Goal: Task Accomplishment & Management: Manage account settings

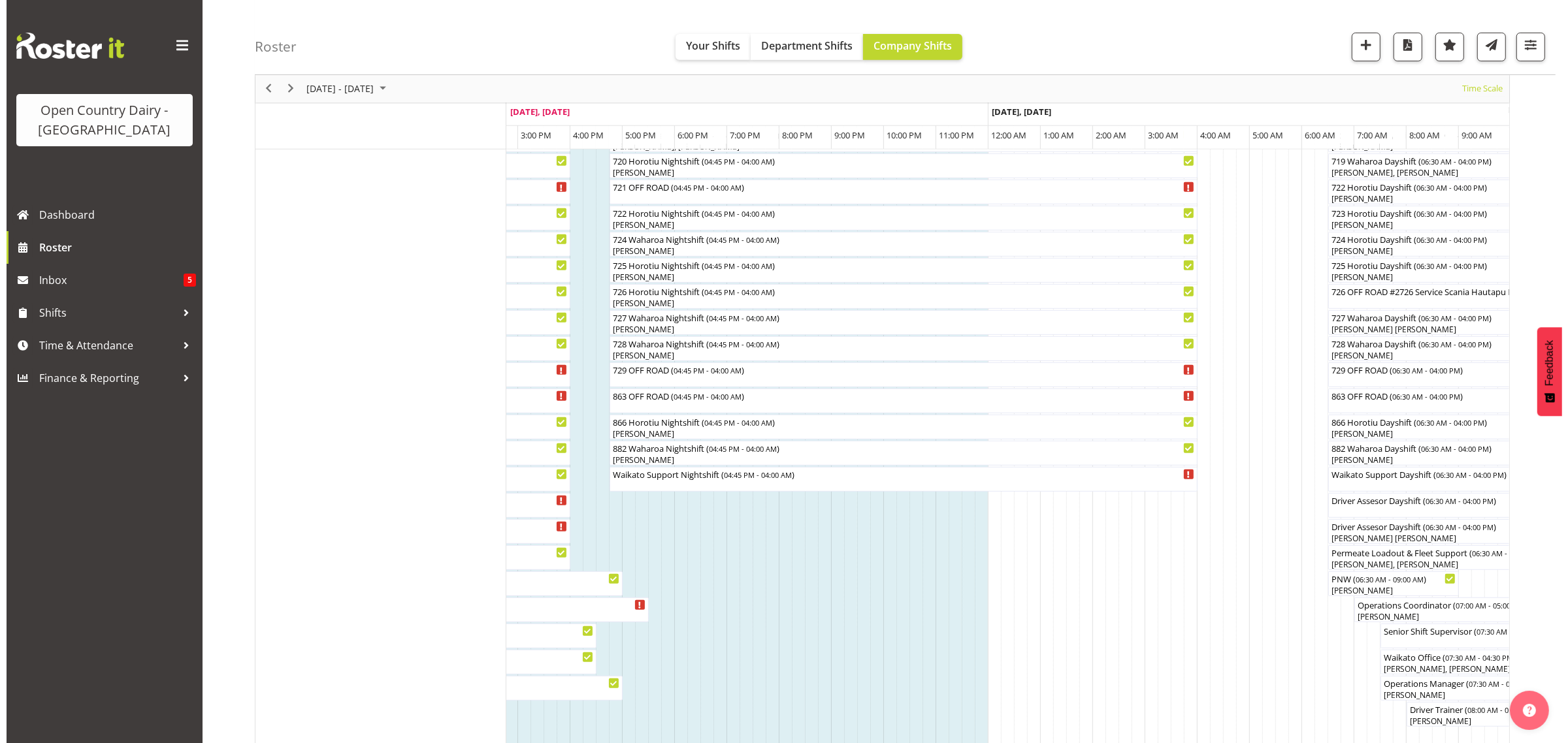
scroll to position [734, 0]
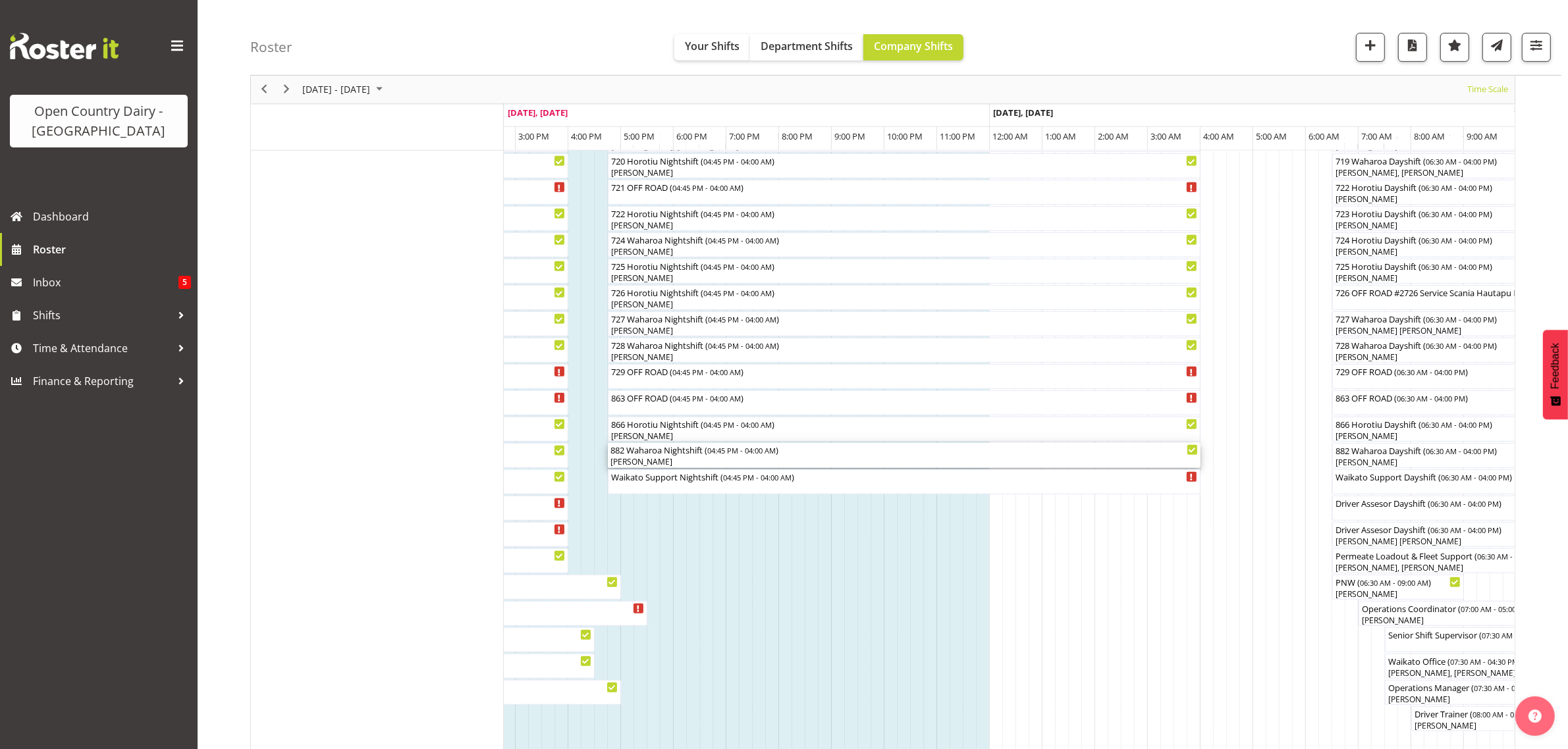
click at [629, 461] on div "[PERSON_NAME]" at bounding box center [904, 462] width 587 height 12
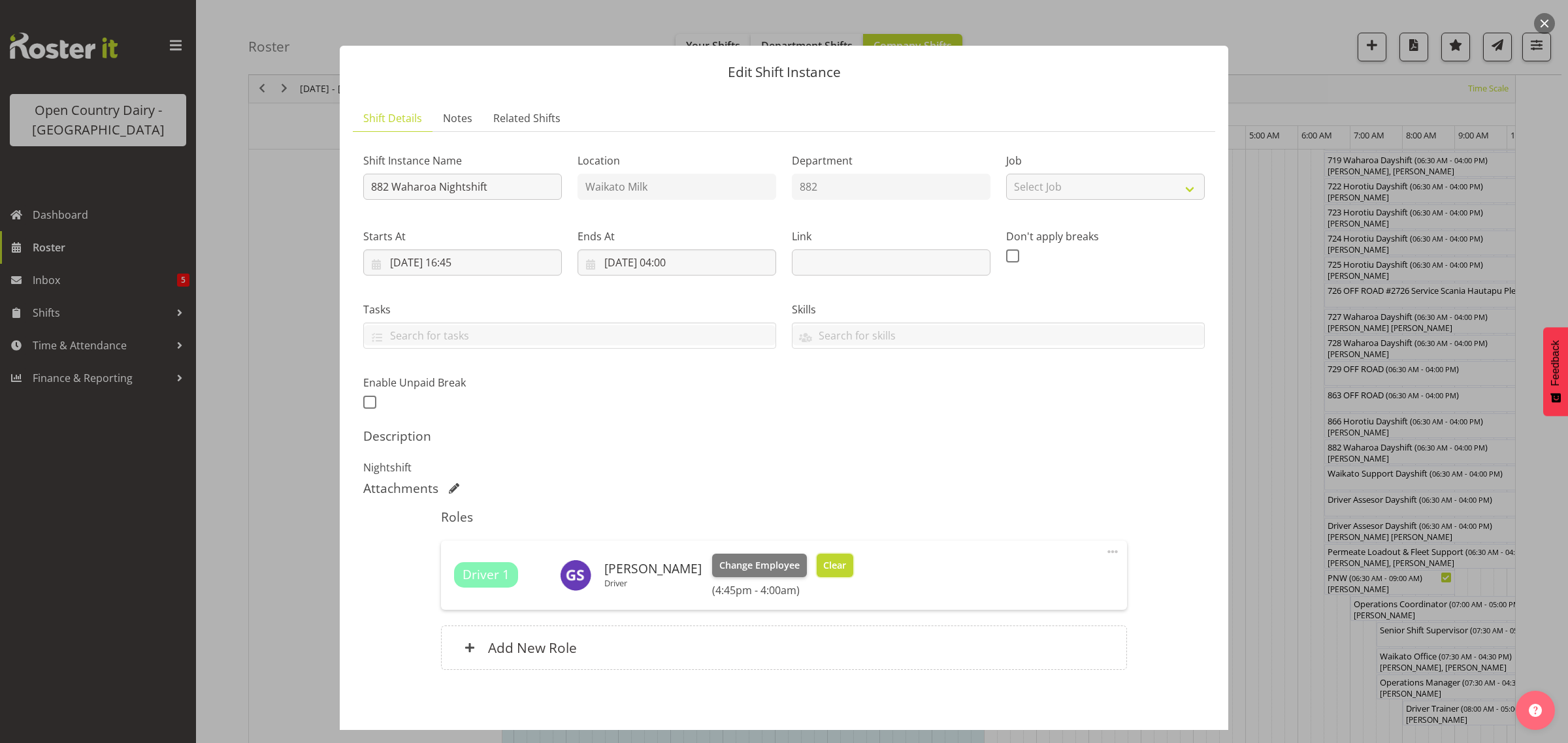
click at [825, 568] on span "Clear" at bounding box center [835, 566] width 23 height 15
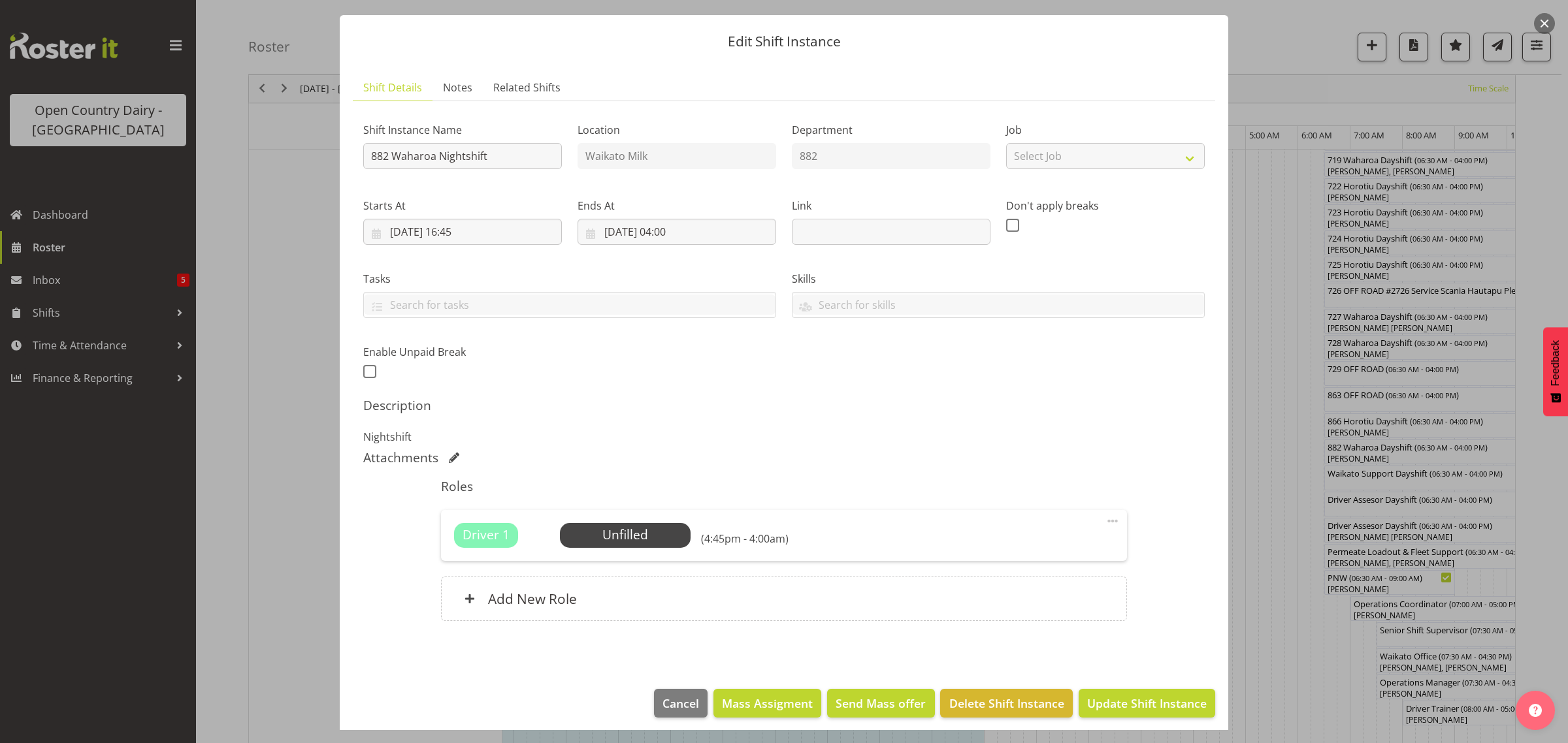
scroll to position [38, 0]
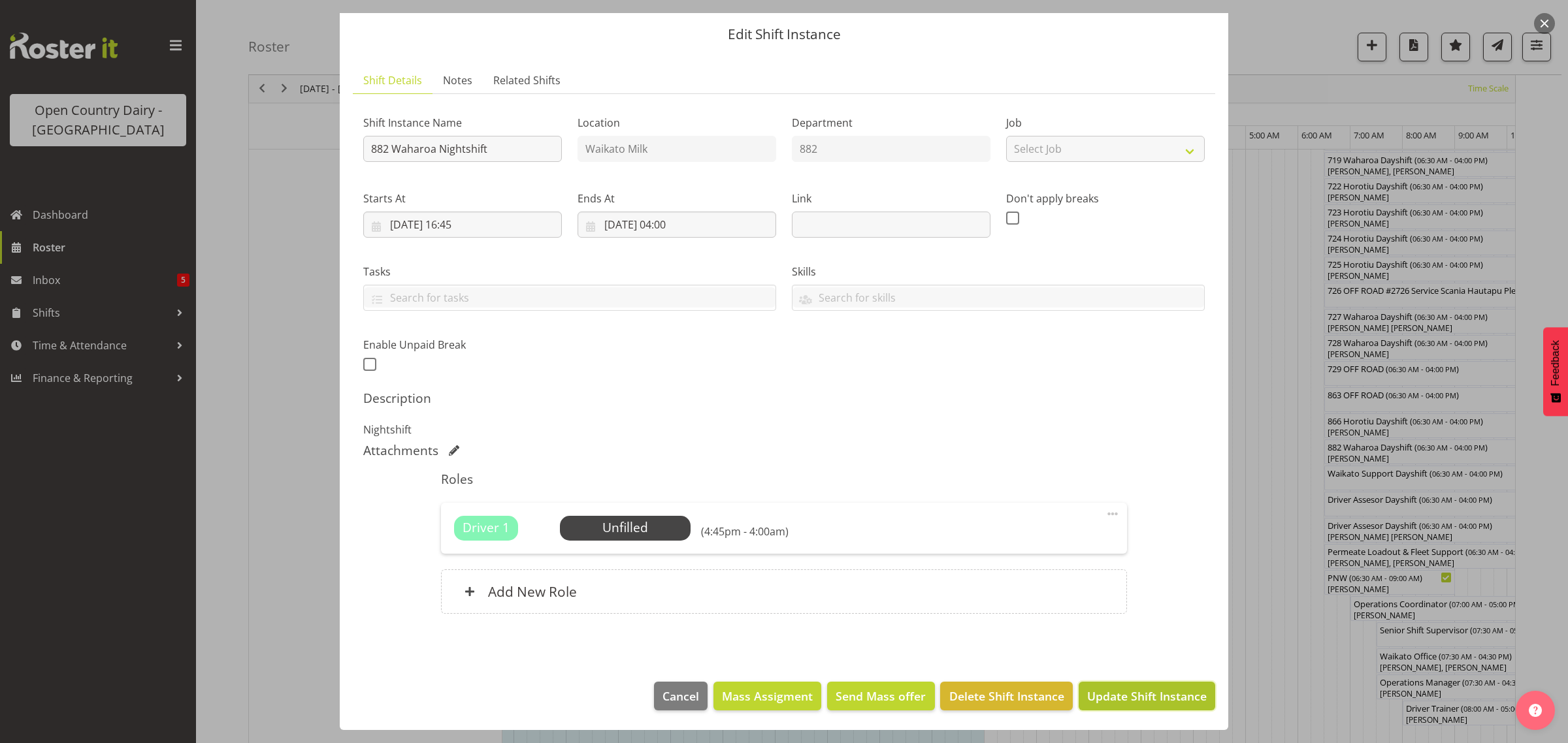
click at [1126, 686] on button "Update Shift Instance" at bounding box center [1147, 695] width 136 height 28
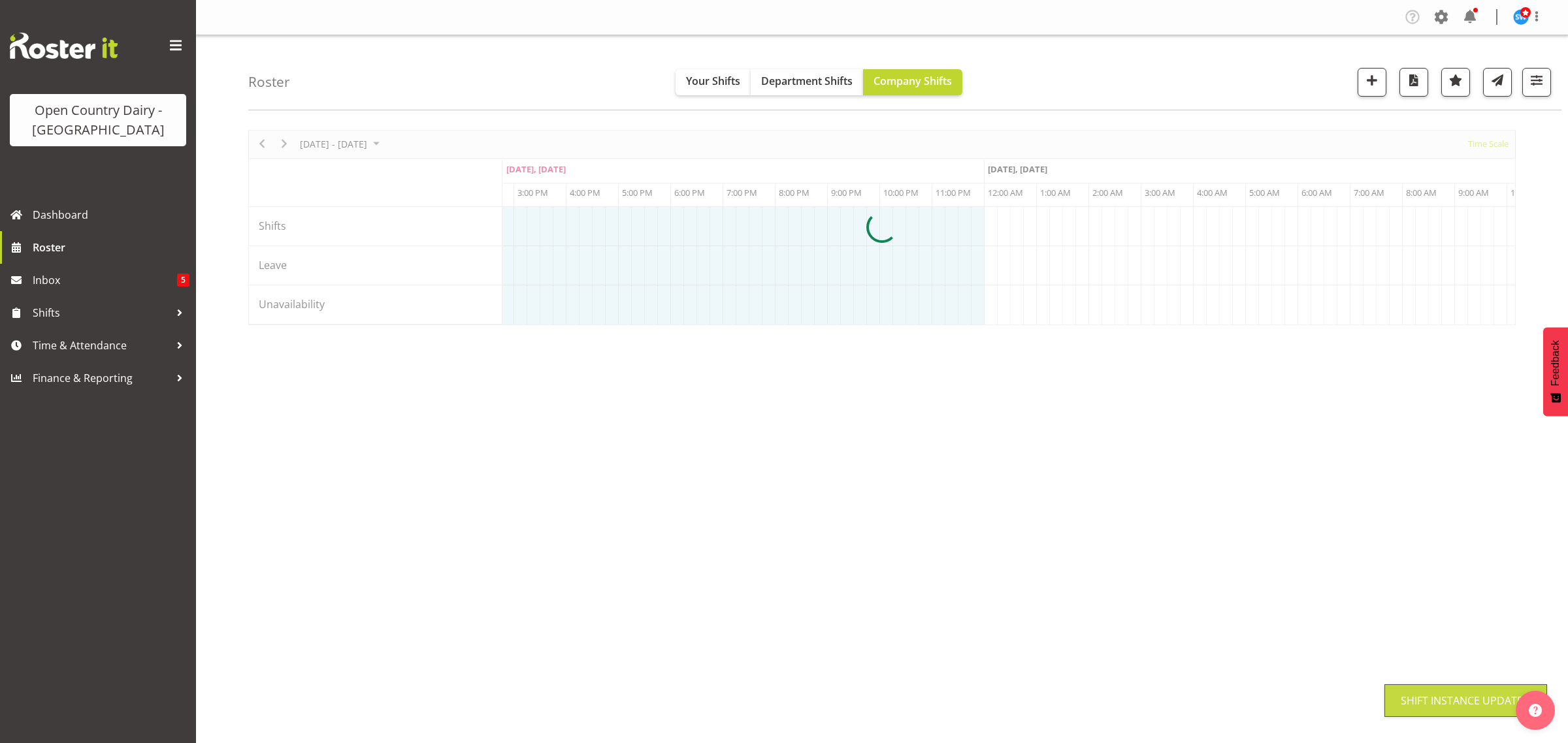
scroll to position [0, 0]
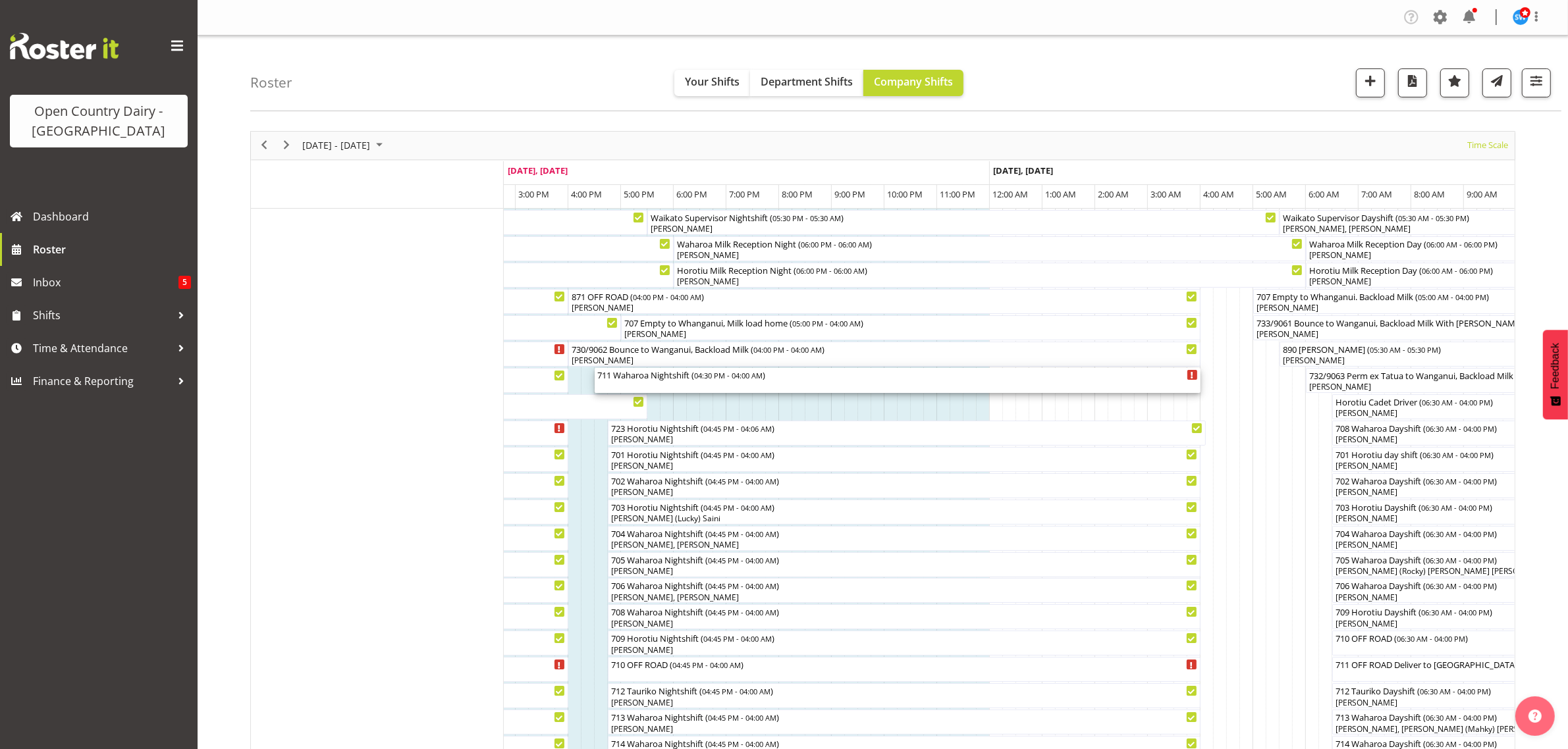
click at [656, 379] on div "711 Waharoa Nightshift ( 04:30 PM - 04:00 AM )" at bounding box center [897, 375] width 601 height 13
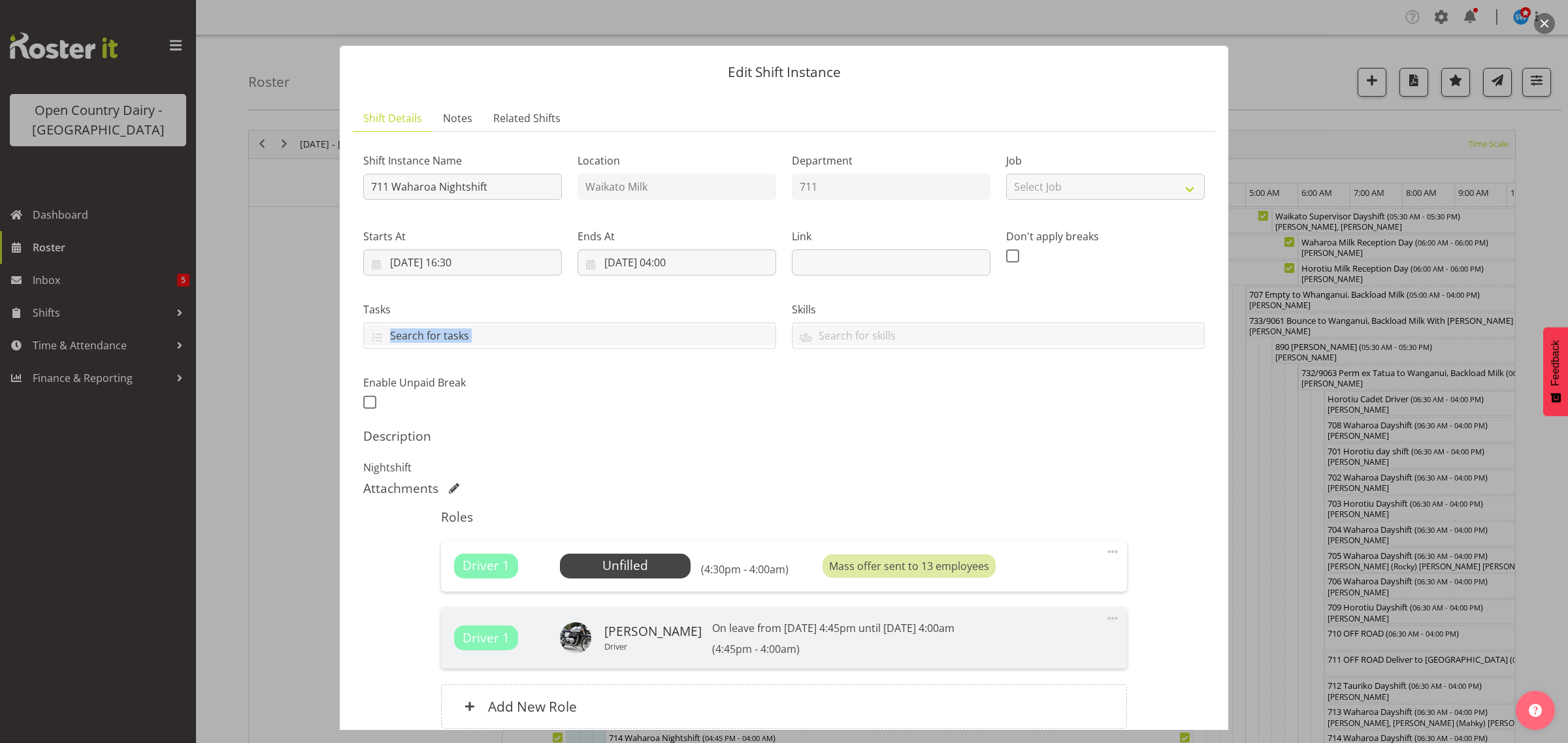
click at [657, 410] on div "Shift Instance Name 711 Waharoa Nightshift Location Waikato Milk Department 711…" at bounding box center [784, 277] width 857 height 286
click at [661, 562] on span "Select Employee" at bounding box center [625, 566] width 97 height 19
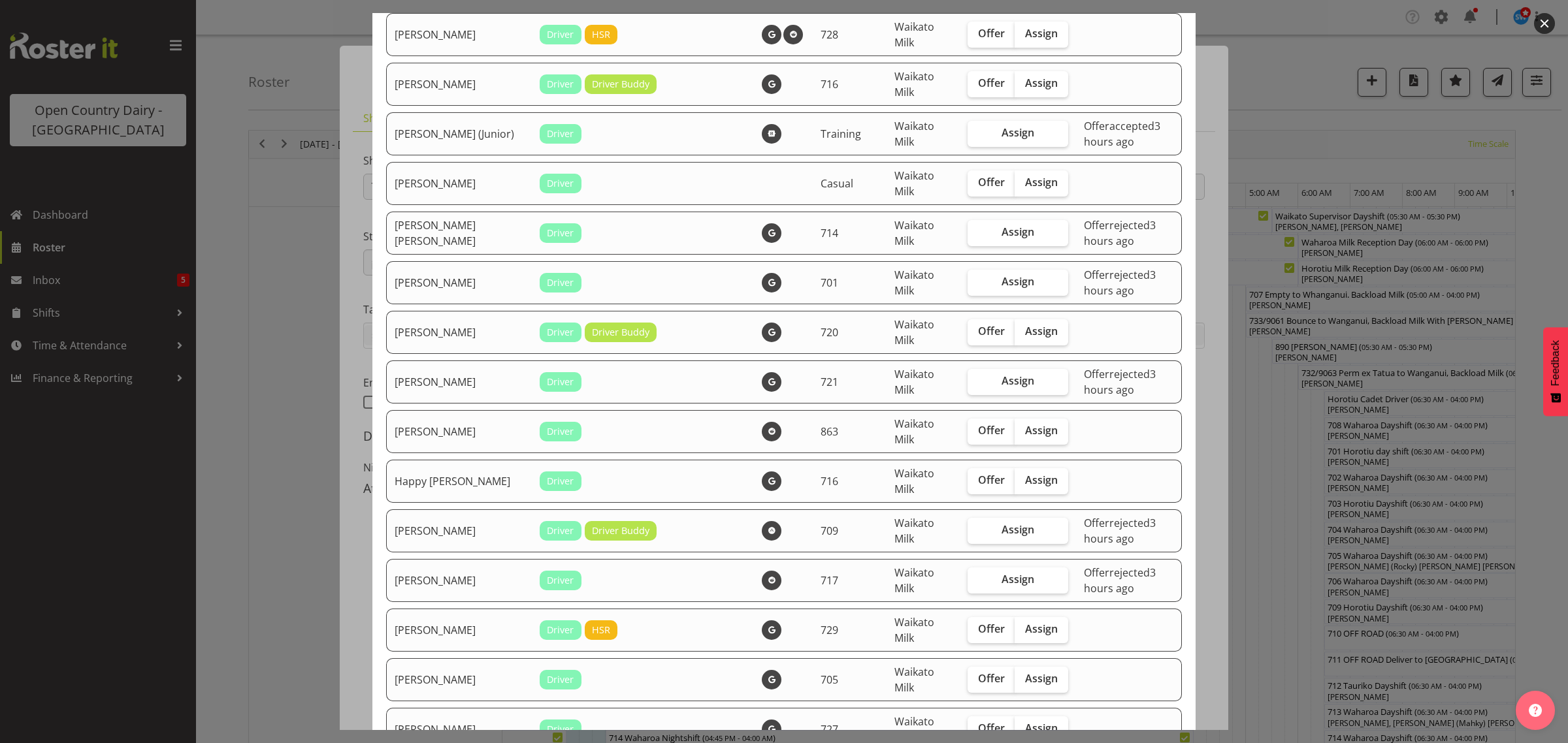
scroll to position [490, 0]
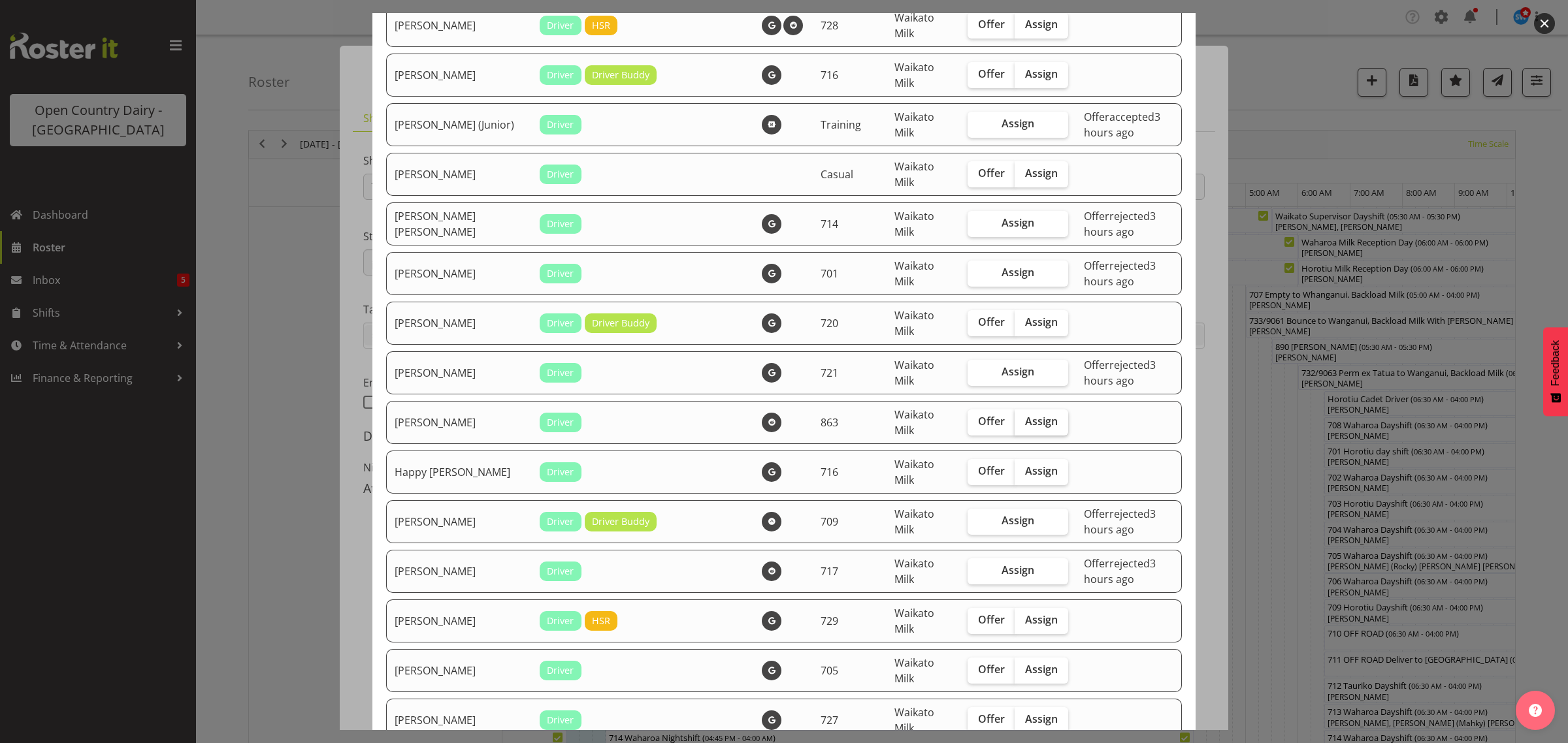
click at [1025, 427] on span "Assign" at bounding box center [1041, 421] width 32 height 13
click at [1015, 426] on input "Assign" at bounding box center [1019, 421] width 9 height 9
checkbox input "true"
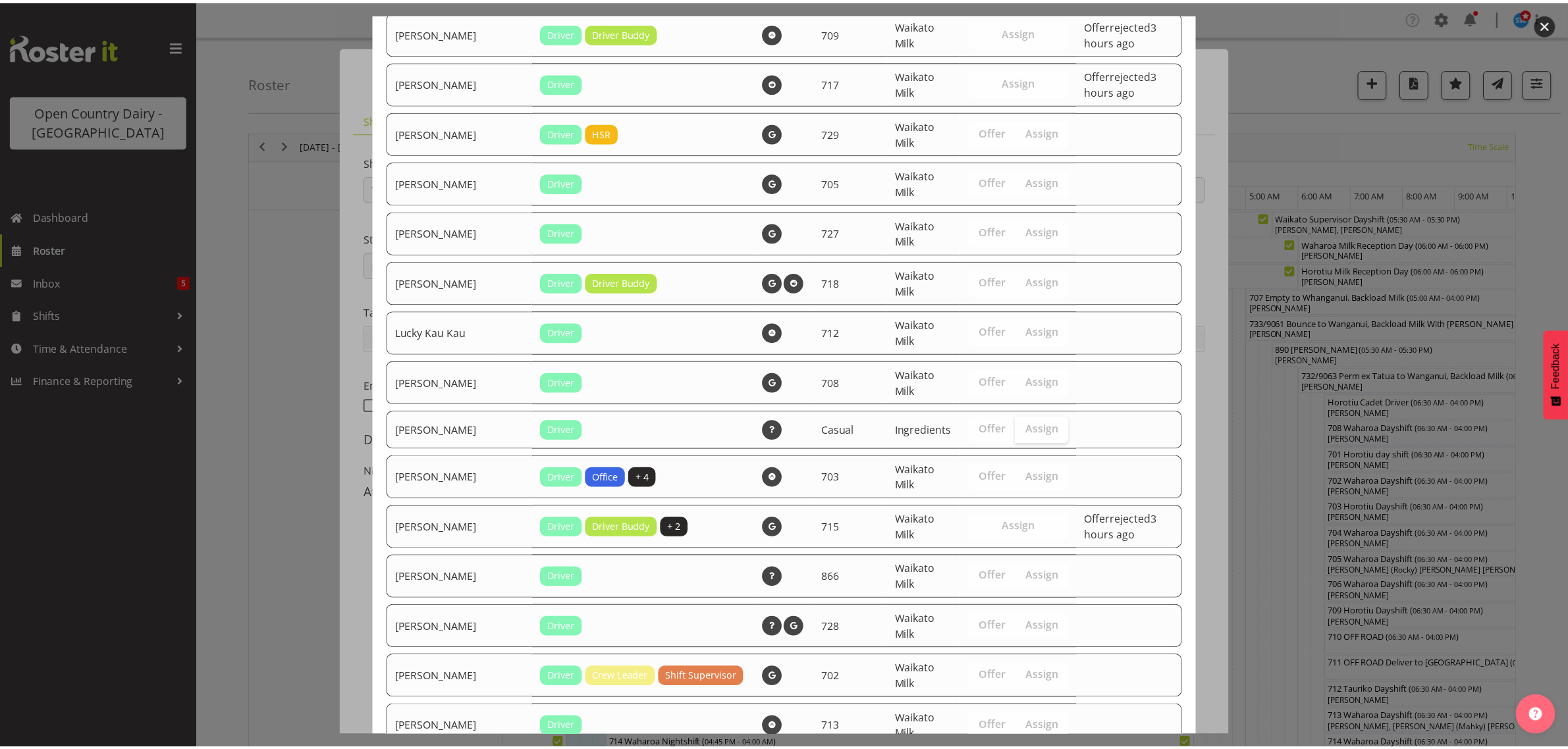
scroll to position [1479, 0]
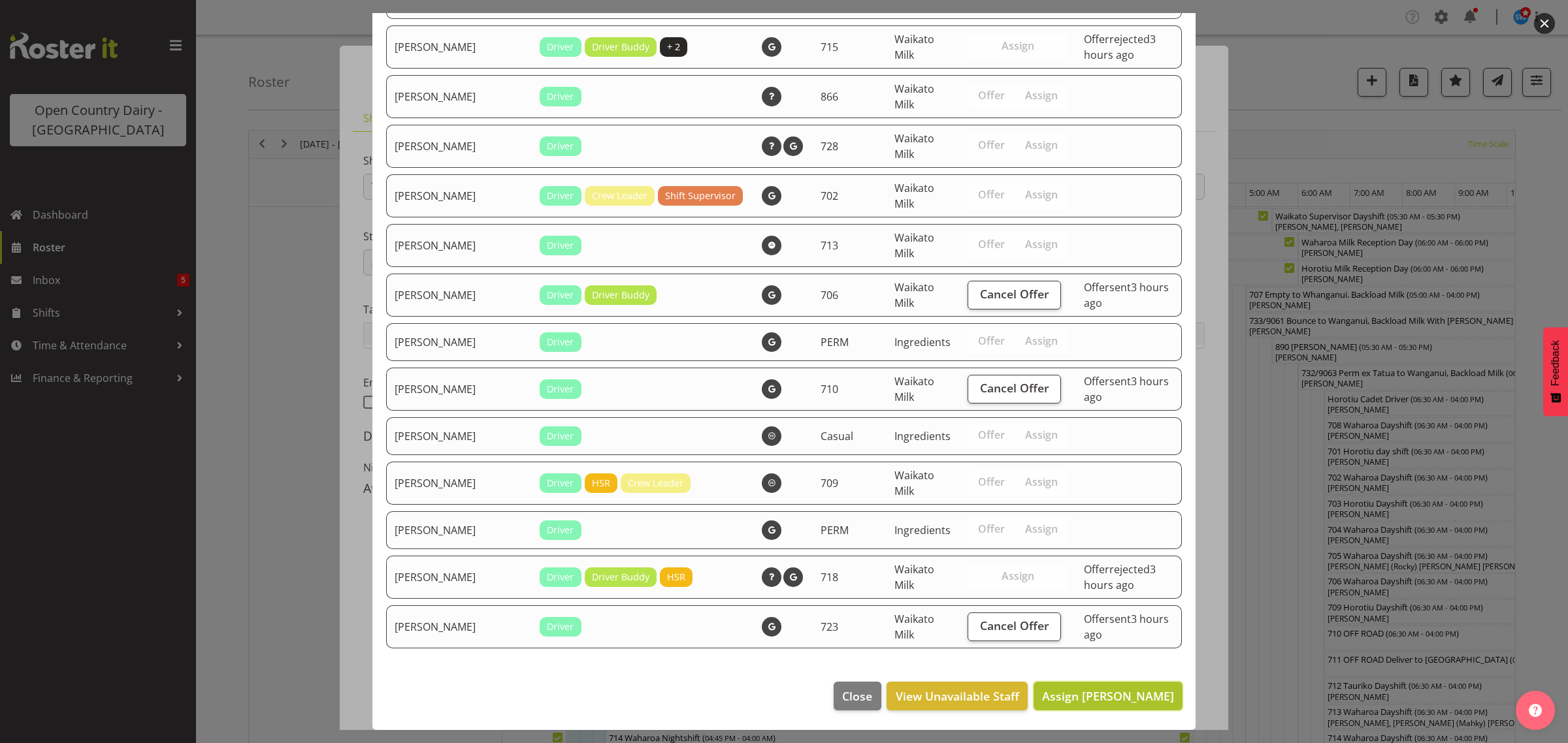
click at [1087, 693] on span "Assign Glyn Spiller" at bounding box center [1107, 696] width 132 height 16
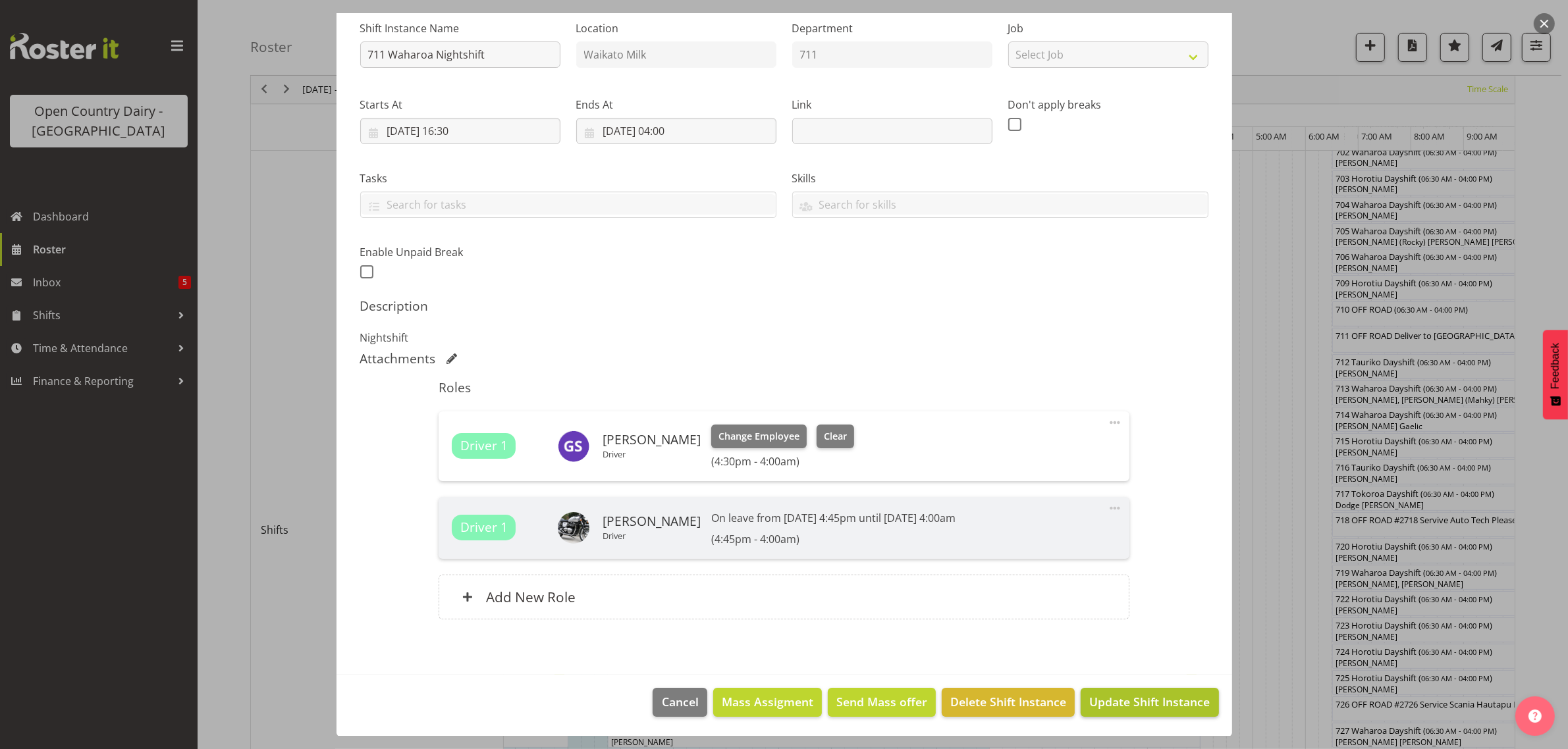
scroll to position [412, 0]
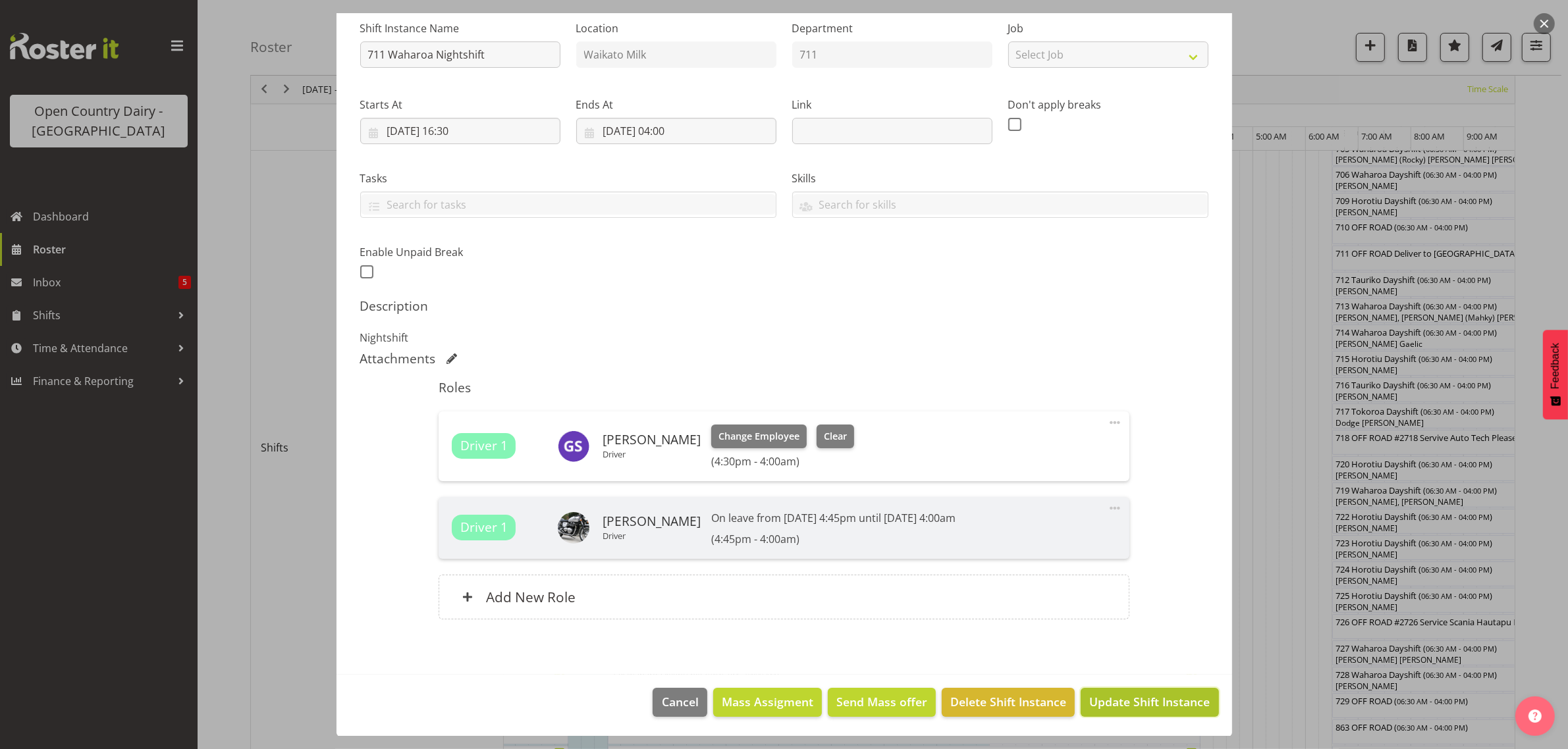
click at [1140, 695] on span "Update Shift Instance" at bounding box center [1150, 702] width 121 height 17
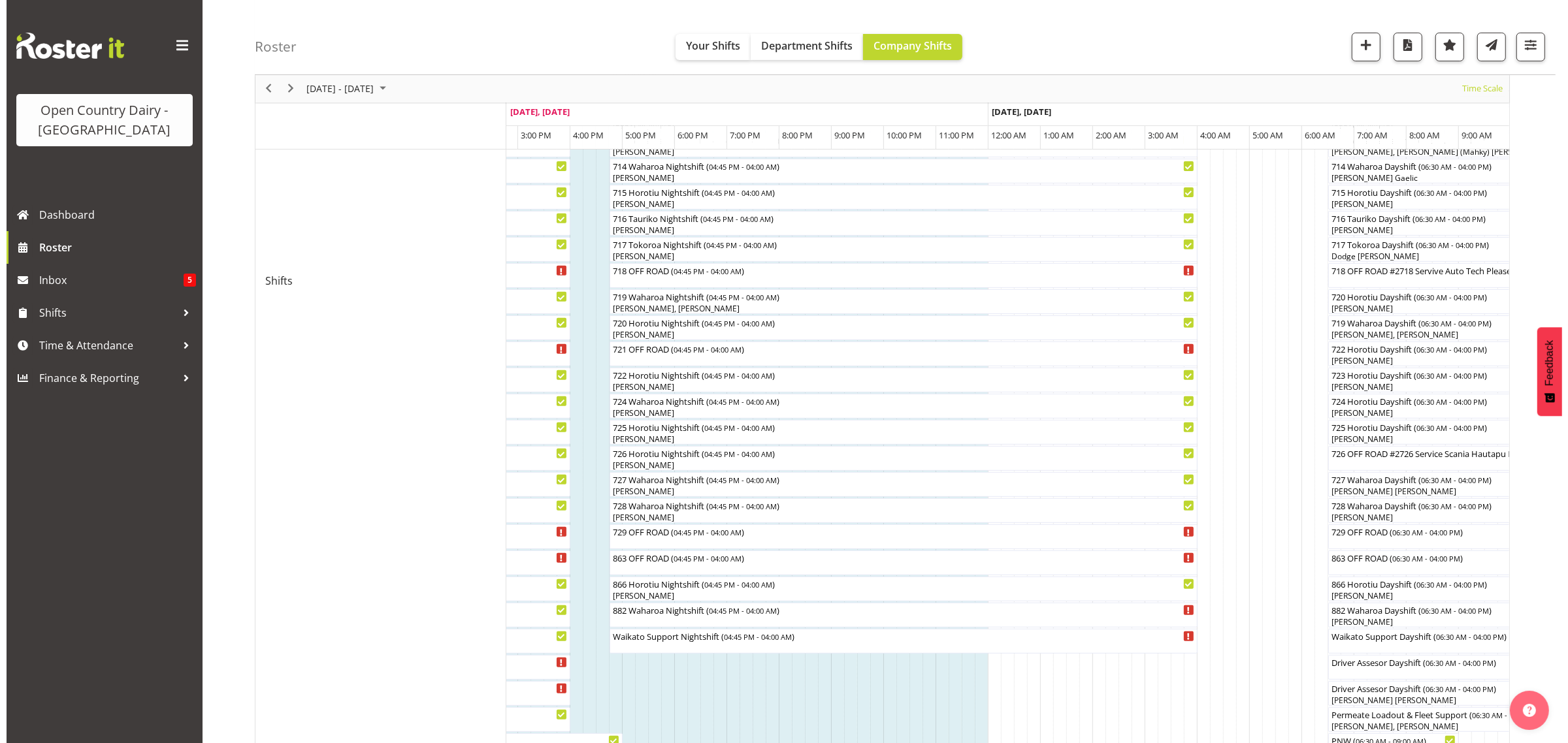
scroll to position [653, 0]
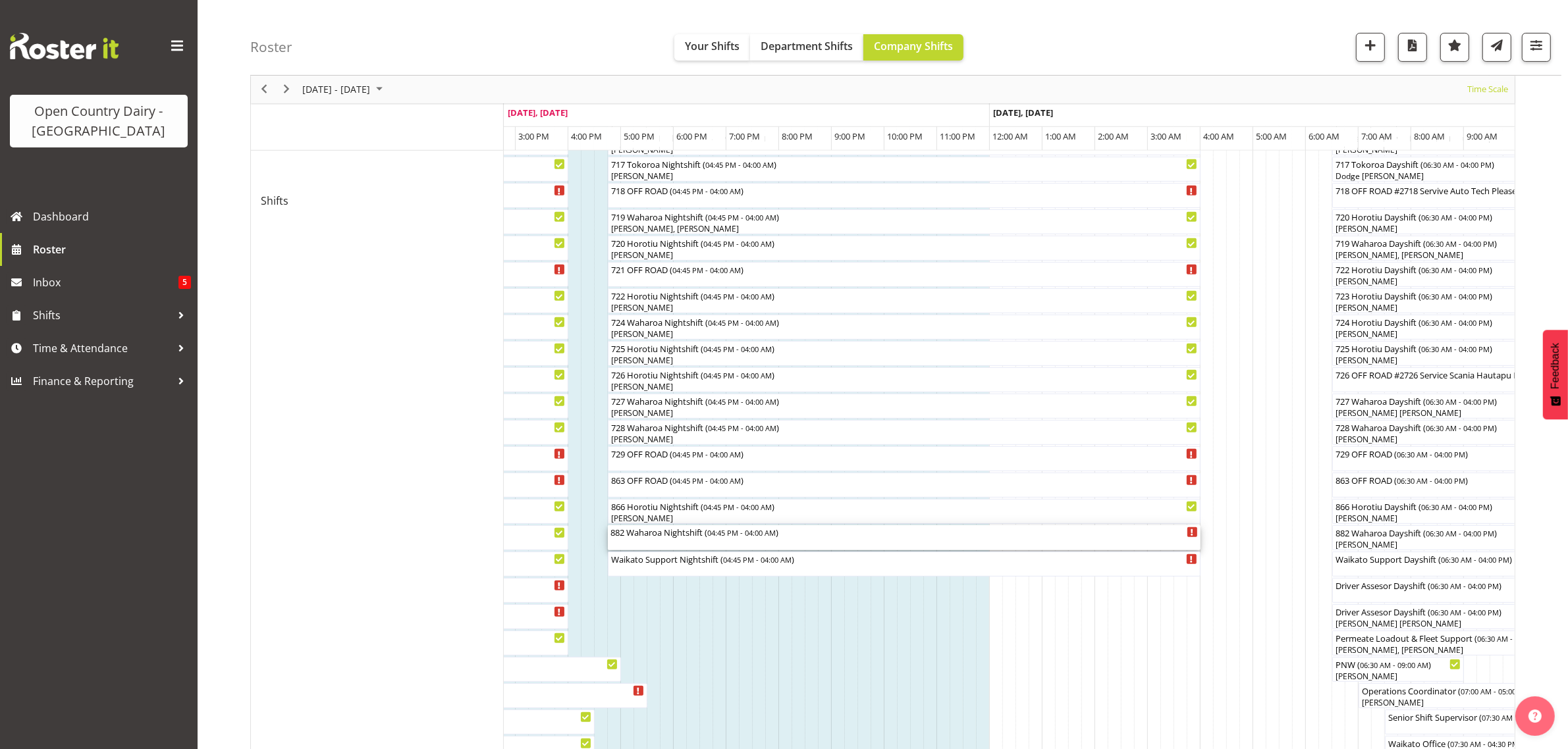
click at [649, 535] on div "882 Waharoa Nightshift ( 04:45 PM - 04:00 AM )" at bounding box center [904, 532] width 587 height 13
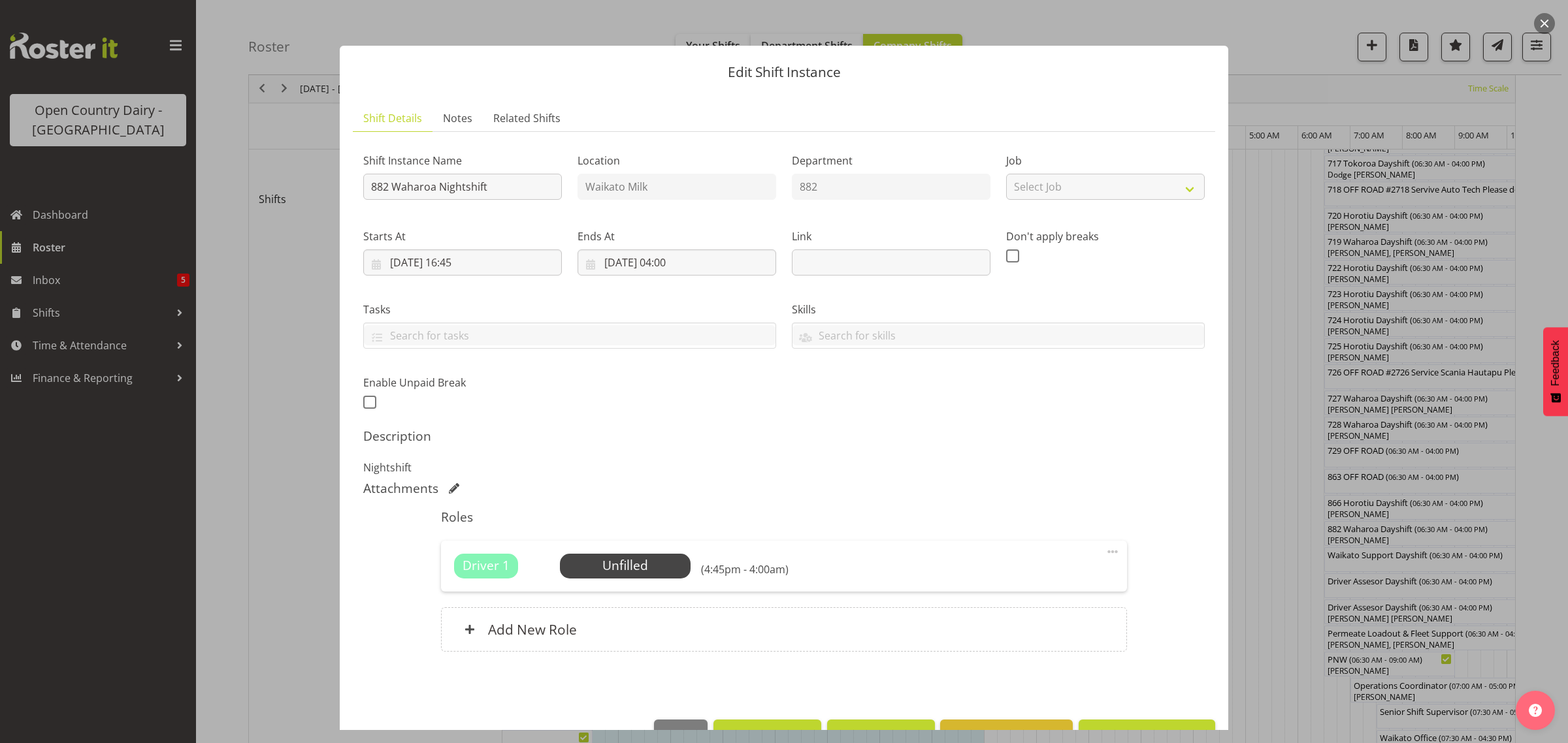
click at [918, 427] on div "Shift Instance Name 882 Waharoa Nightshift Location Waikato Milk Department 882…" at bounding box center [784, 405] width 841 height 525
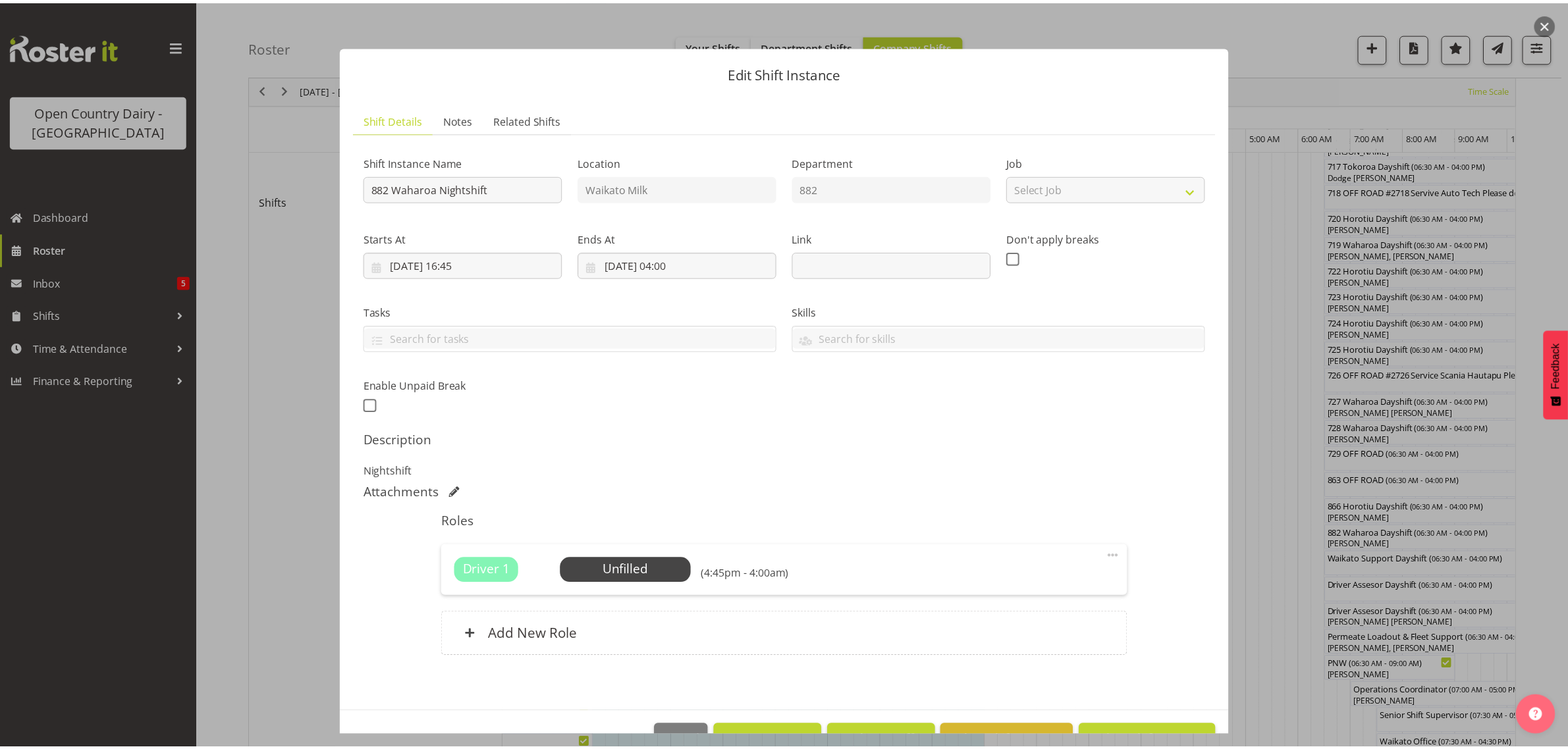
scroll to position [38, 0]
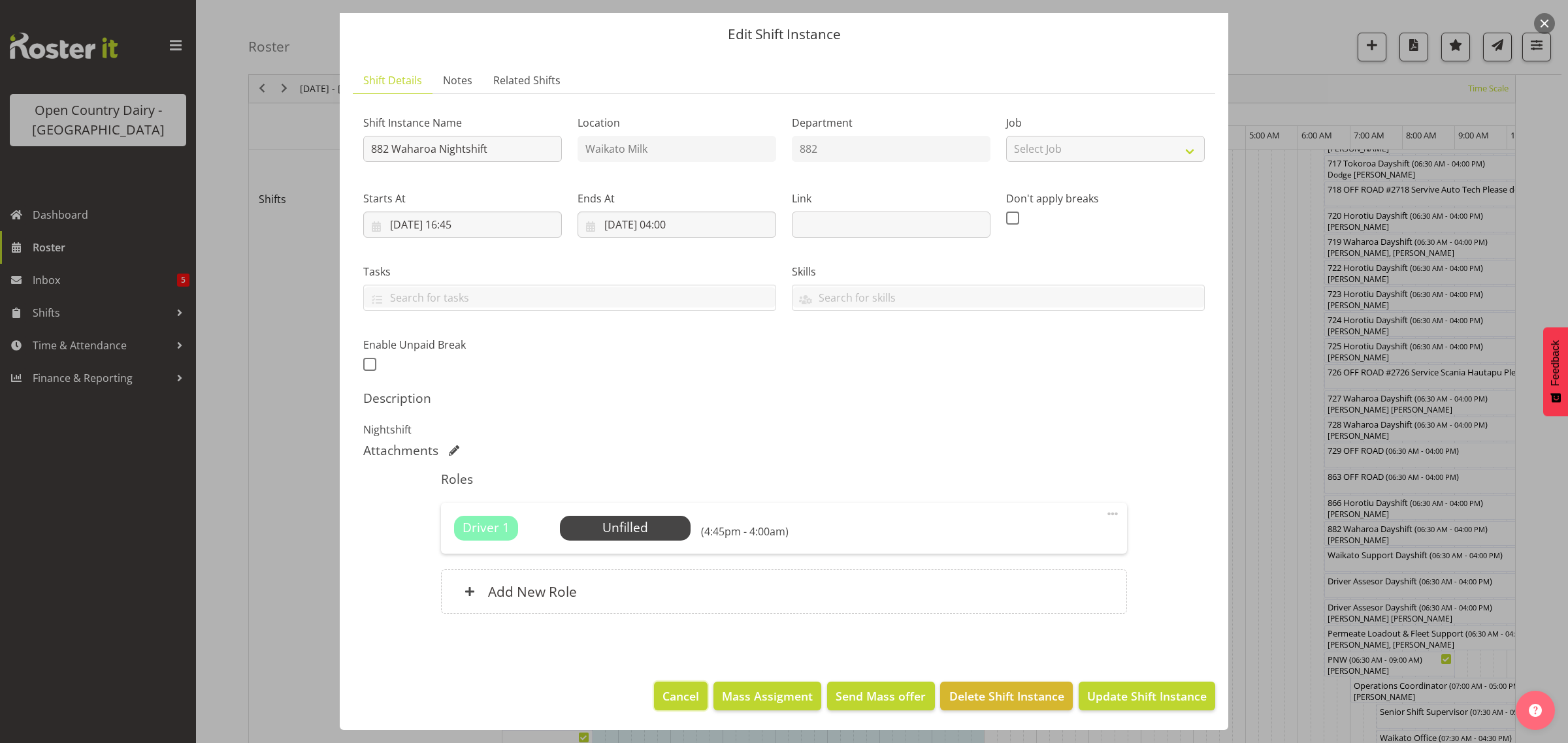
click at [663, 693] on span "Cancel" at bounding box center [680, 696] width 36 height 17
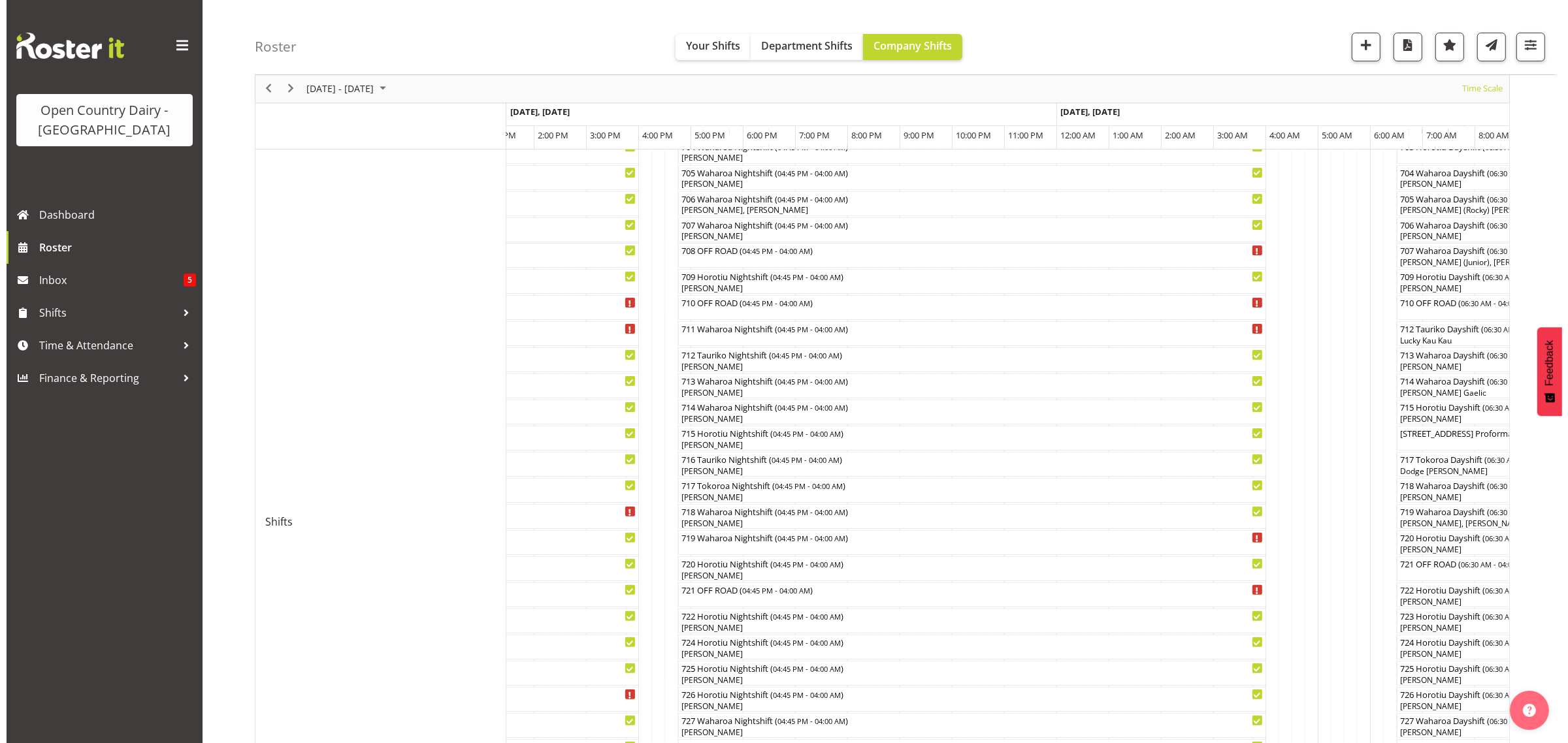
scroll to position [167, 0]
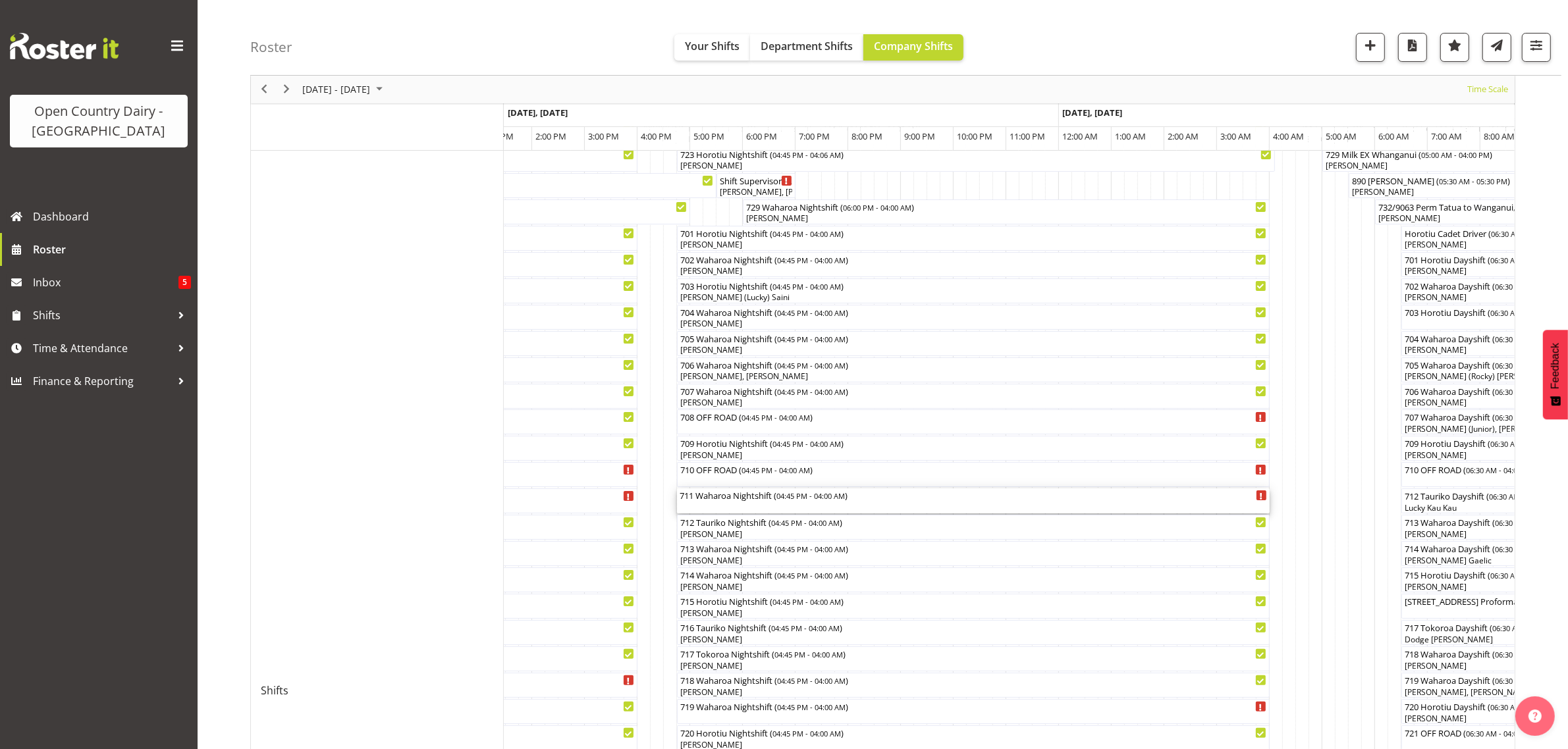
click at [735, 506] on div "711 Waharoa Nightshift ( 04:45 PM - 04:00 AM )" at bounding box center [973, 501] width 587 height 25
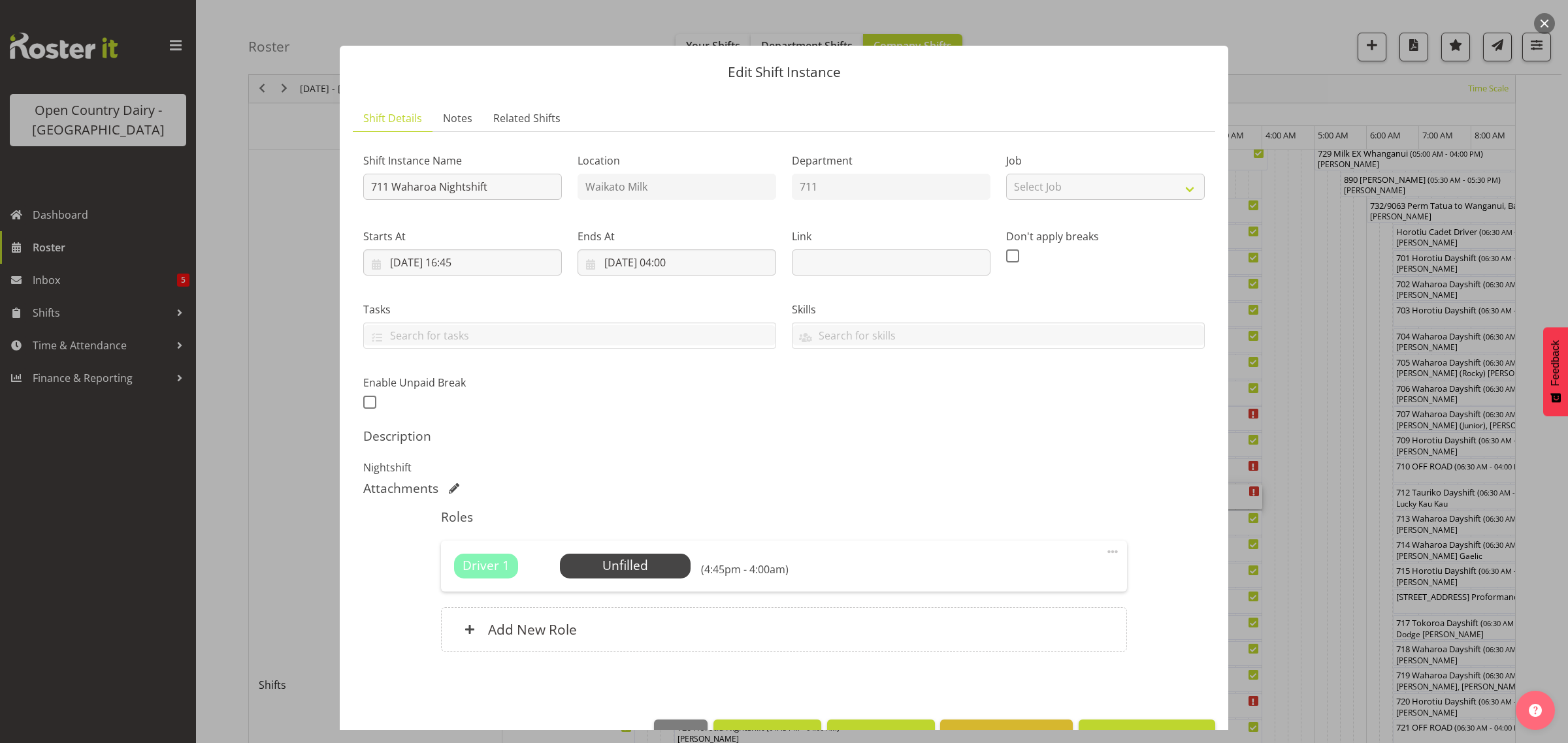
click at [1082, 13] on div "Edit Shift Instance Shift Details Notes Related Shifts Shift Instance Name 711 …" at bounding box center [784, 372] width 915 height 717
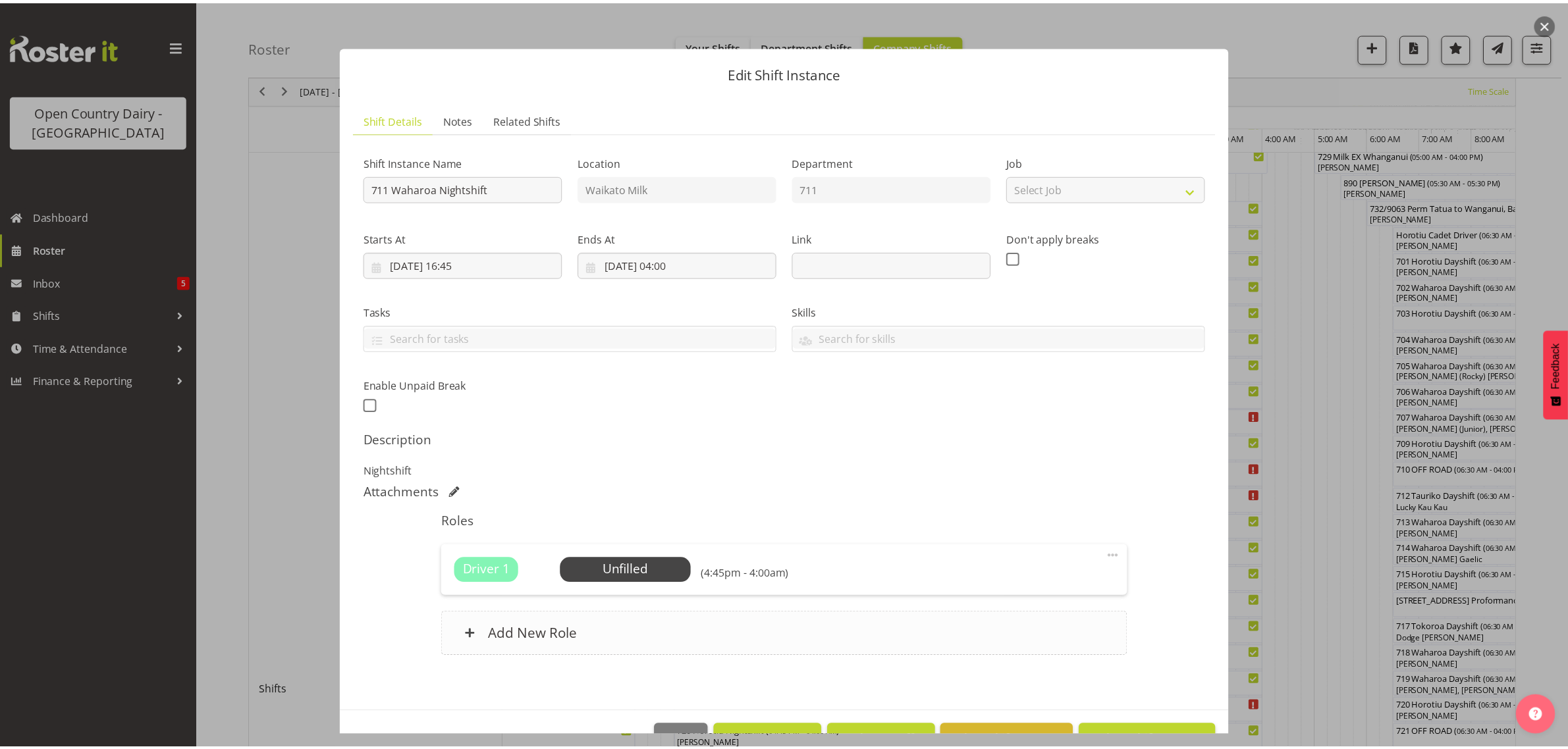
scroll to position [38, 0]
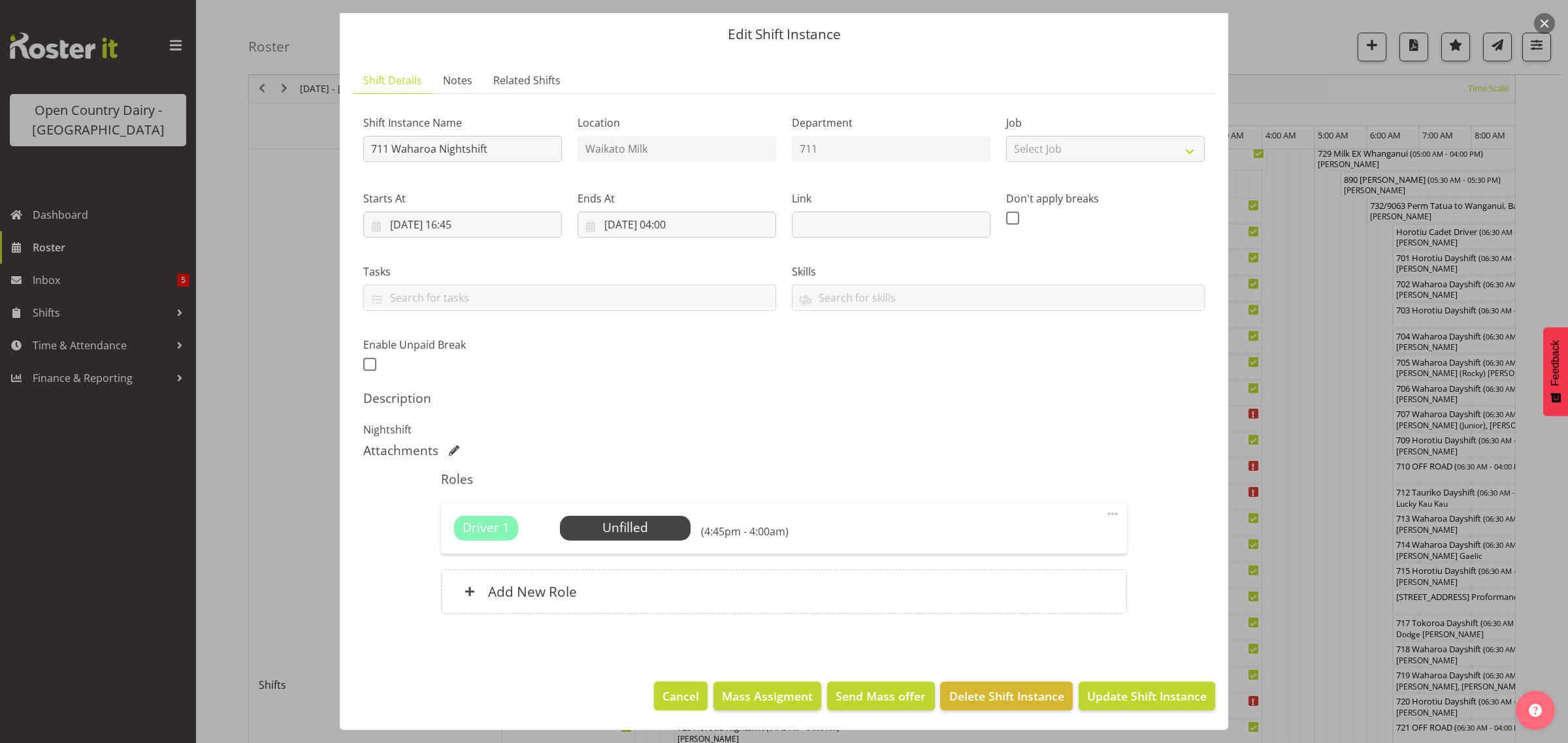
click at [664, 693] on span "Cancel" at bounding box center [680, 696] width 36 height 17
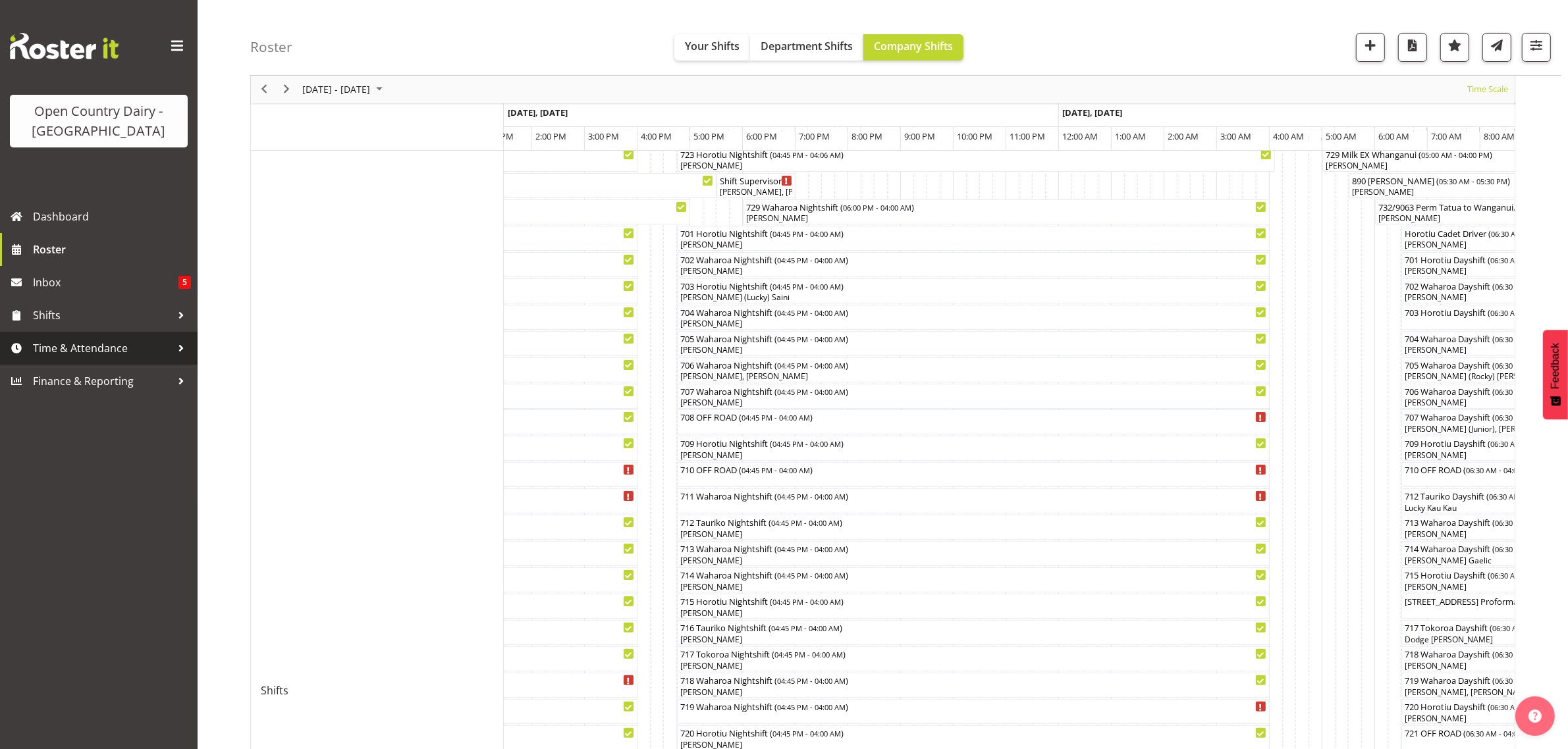
click at [81, 344] on span "Time & Attendance" at bounding box center [101, 348] width 138 height 20
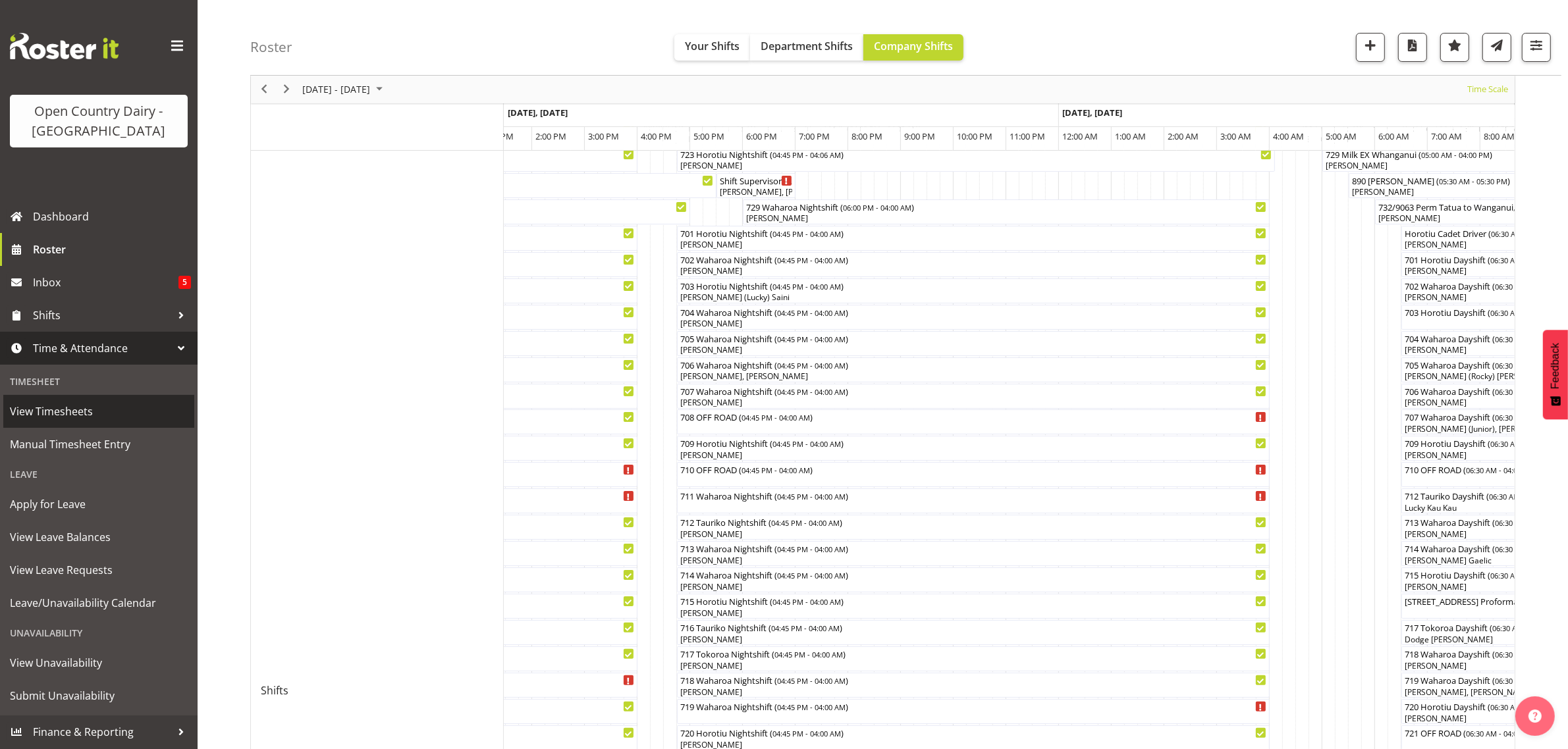
click at [61, 406] on span "View Timesheets" at bounding box center [99, 412] width 177 height 20
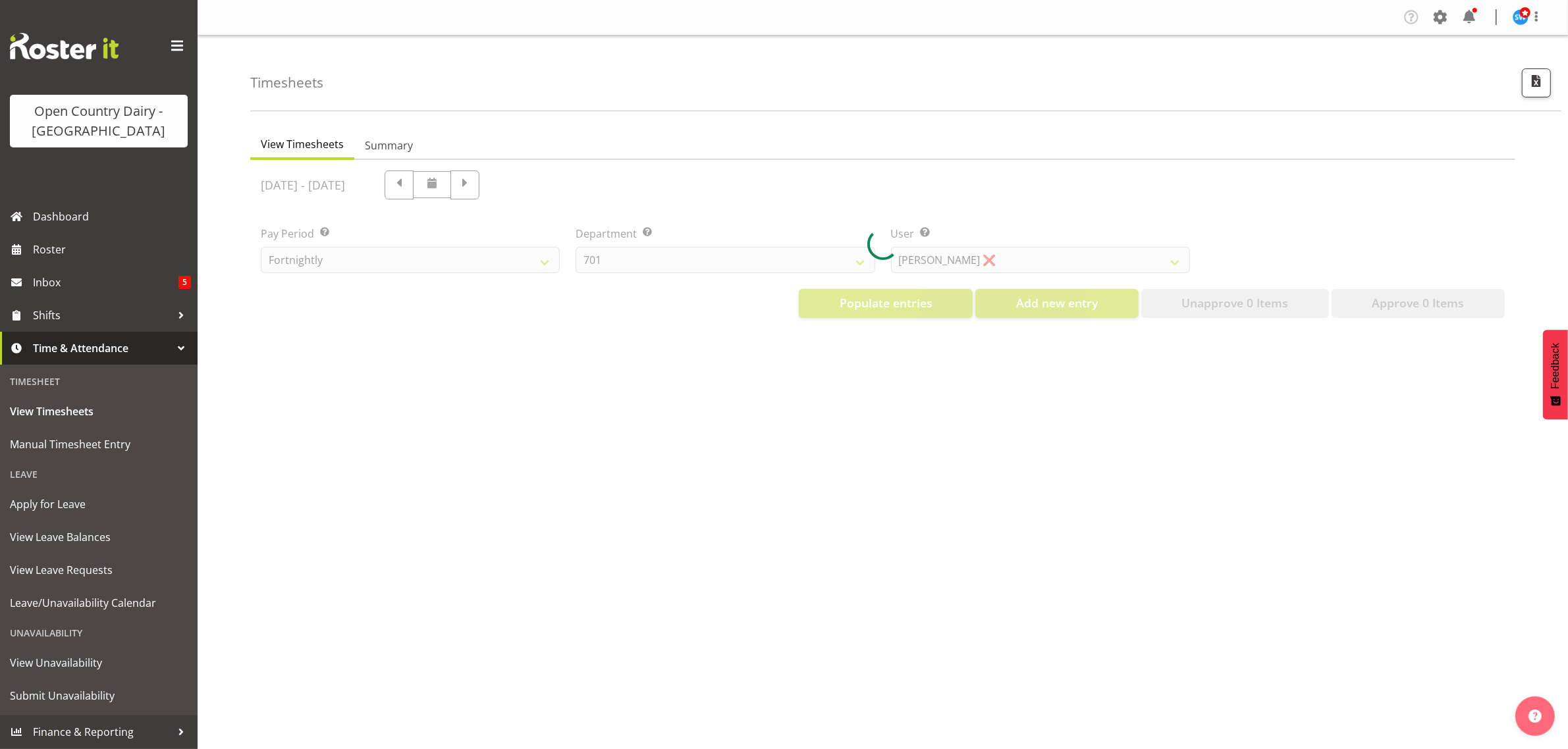
select select "733"
select select "7414"
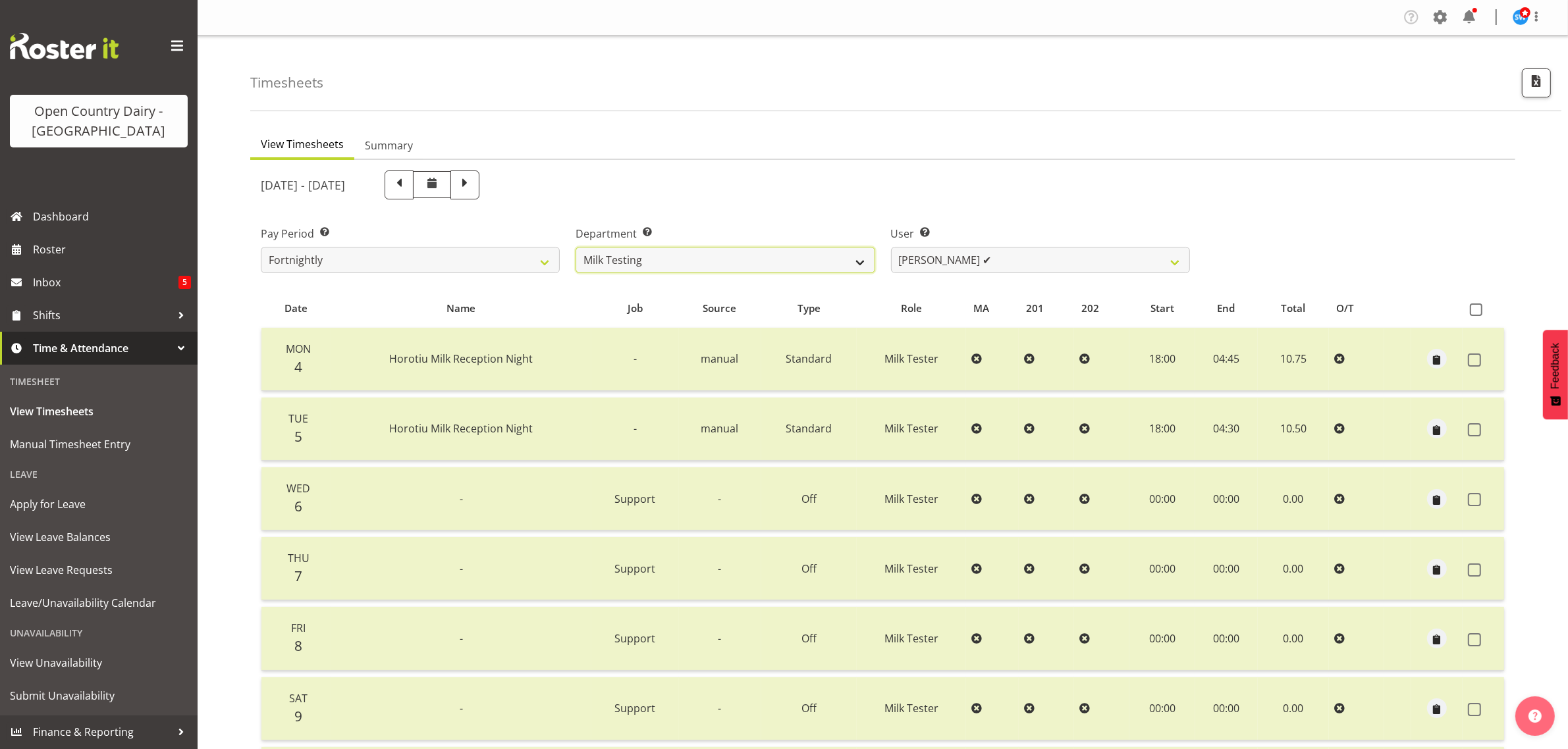
click at [857, 263] on select "701 702 703 704 705 706 707 708 709 710 711 712 713 714 715 716 717 718 719 720" at bounding box center [725, 259] width 299 height 26
select select "802"
click at [576, 247] on select "701 702 703 704 705 706 707 708 709 710 711 712 713 714 715 716 717 718 719 720" at bounding box center [725, 259] width 299 height 26
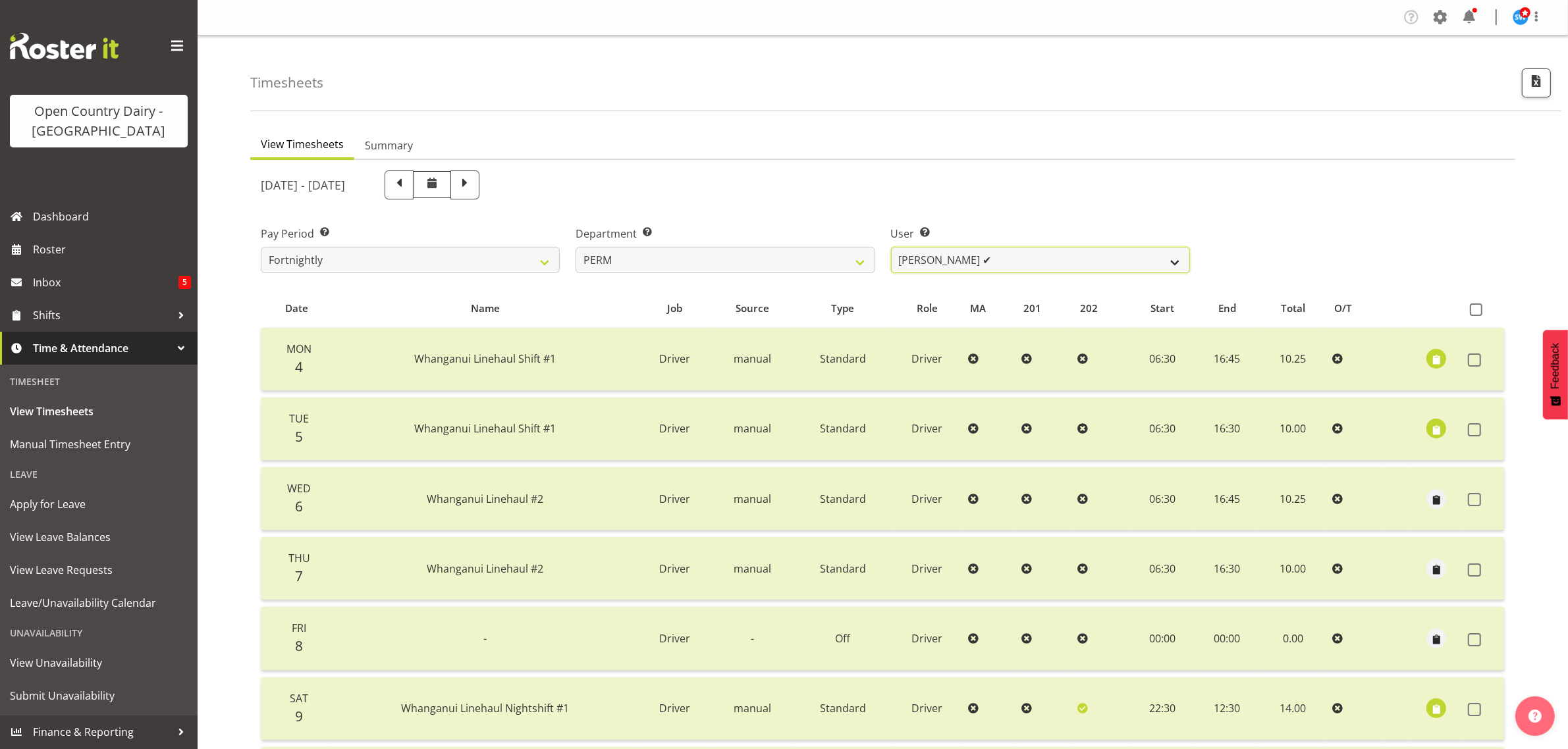
click at [1174, 262] on select "[PERSON_NAME] ✔ [PERSON_NAME] ✔ [PERSON_NAME] ✔ [PERSON_NAME] ✔ [PERSON_NAME] ✔…" at bounding box center [1040, 259] width 299 height 26
select select "9897"
click at [891, 247] on select "[PERSON_NAME] ✔ [PERSON_NAME] ✔ [PERSON_NAME] ✔ [PERSON_NAME] ✔ [PERSON_NAME] ✔…" at bounding box center [1040, 259] width 299 height 26
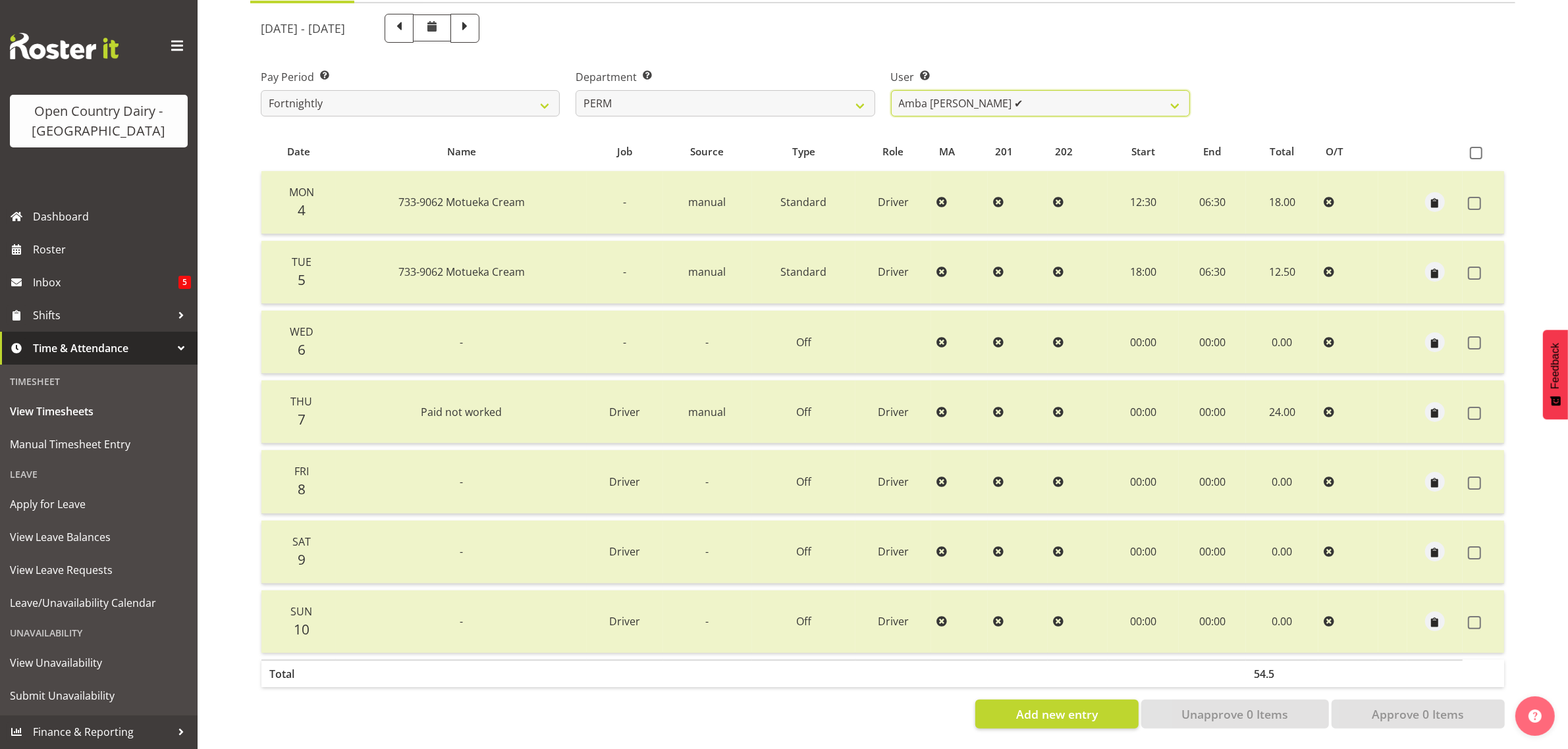
scroll to position [169, 0]
click at [408, 19] on span at bounding box center [399, 27] width 17 height 17
select select
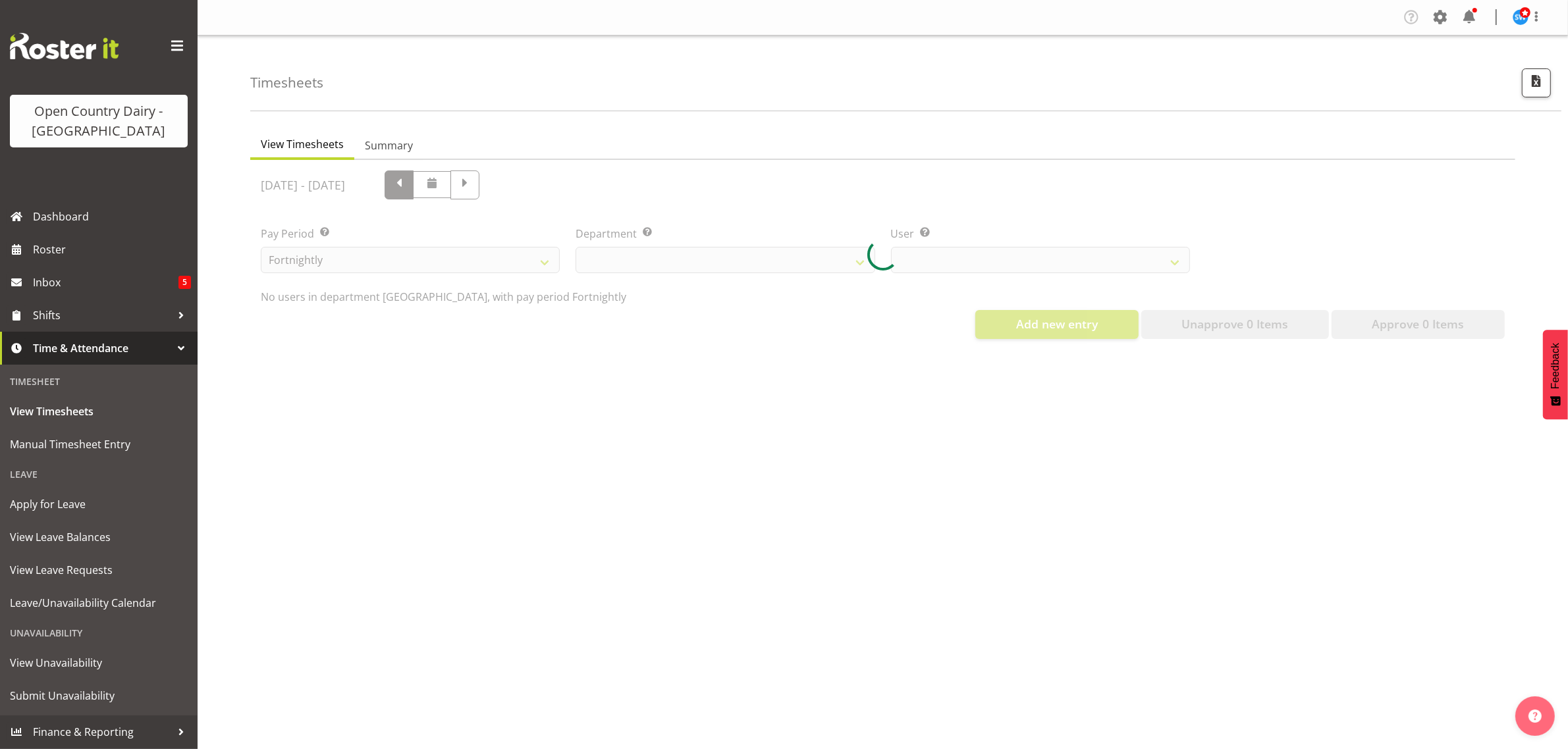
scroll to position [0, 0]
select select "802"
select select "9897"
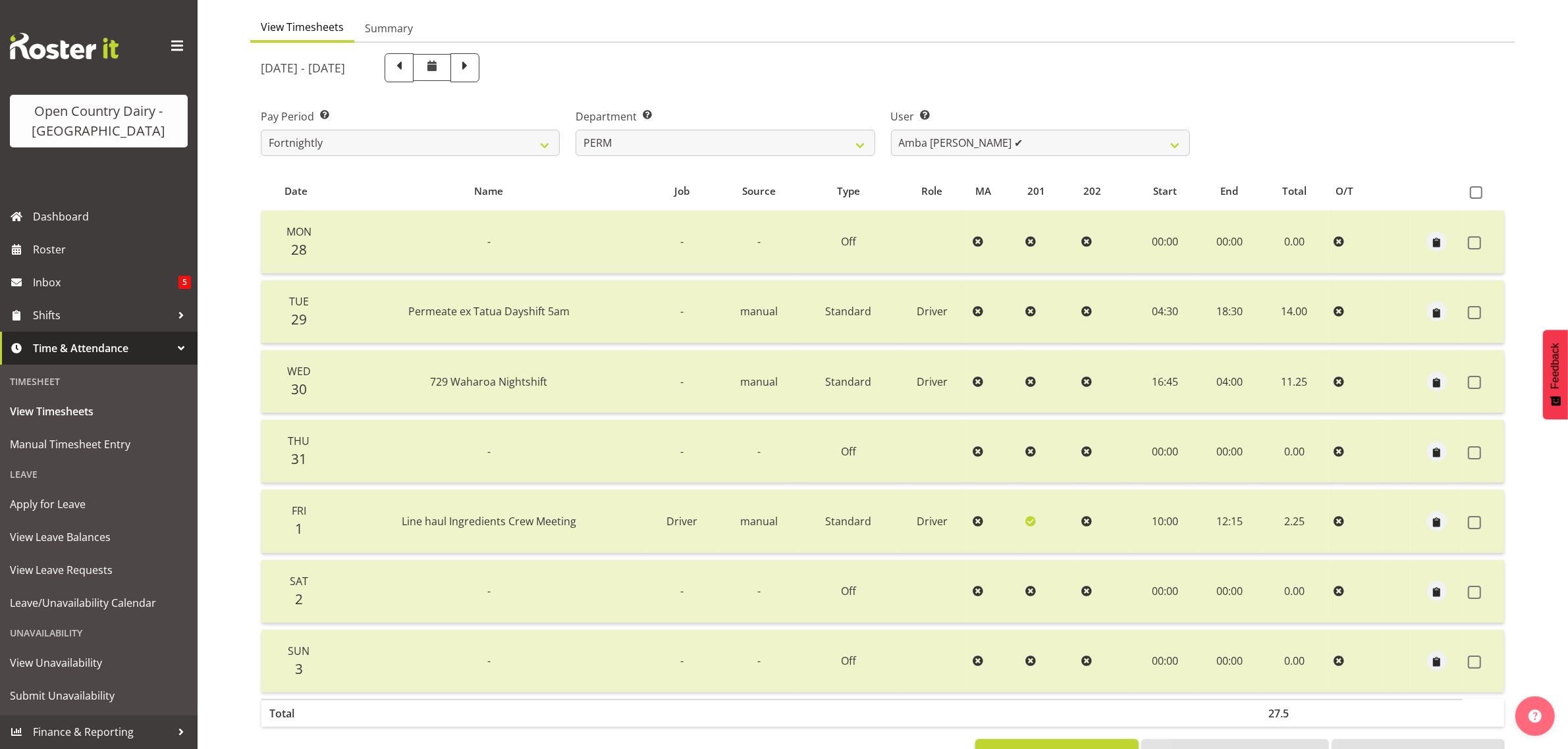
scroll to position [169, 0]
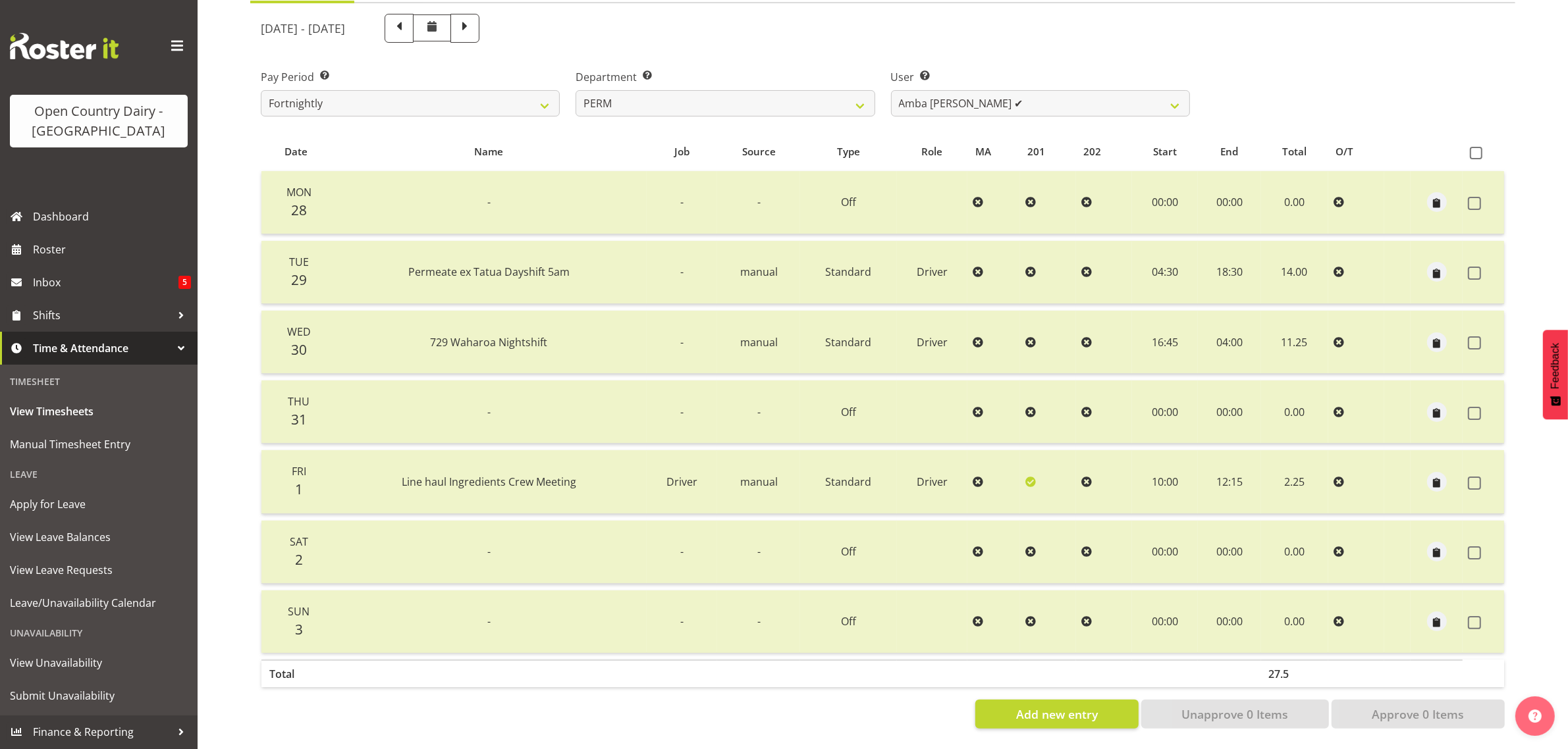
click at [474, 19] on span at bounding box center [465, 27] width 17 height 17
select select
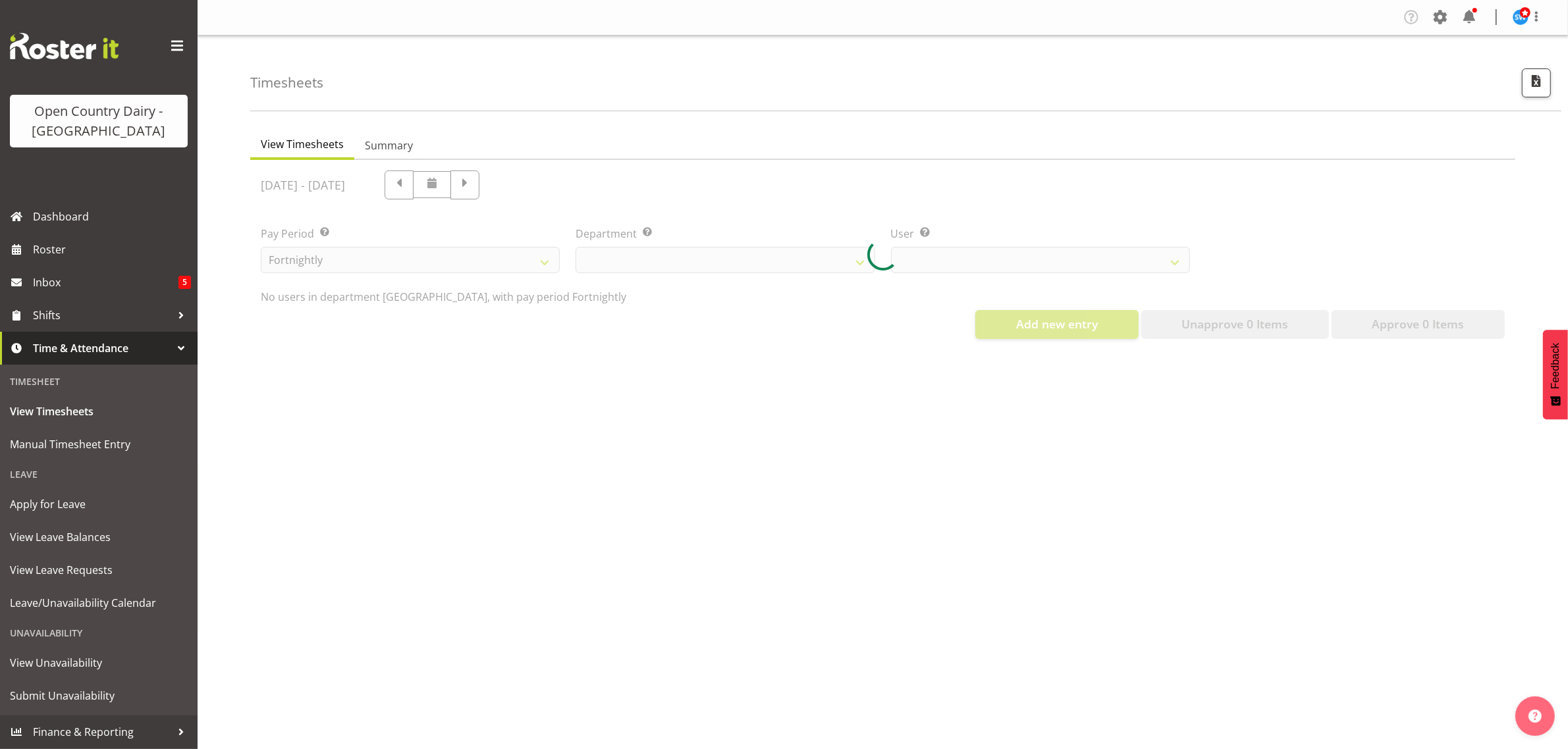
select select "802"
select select "9897"
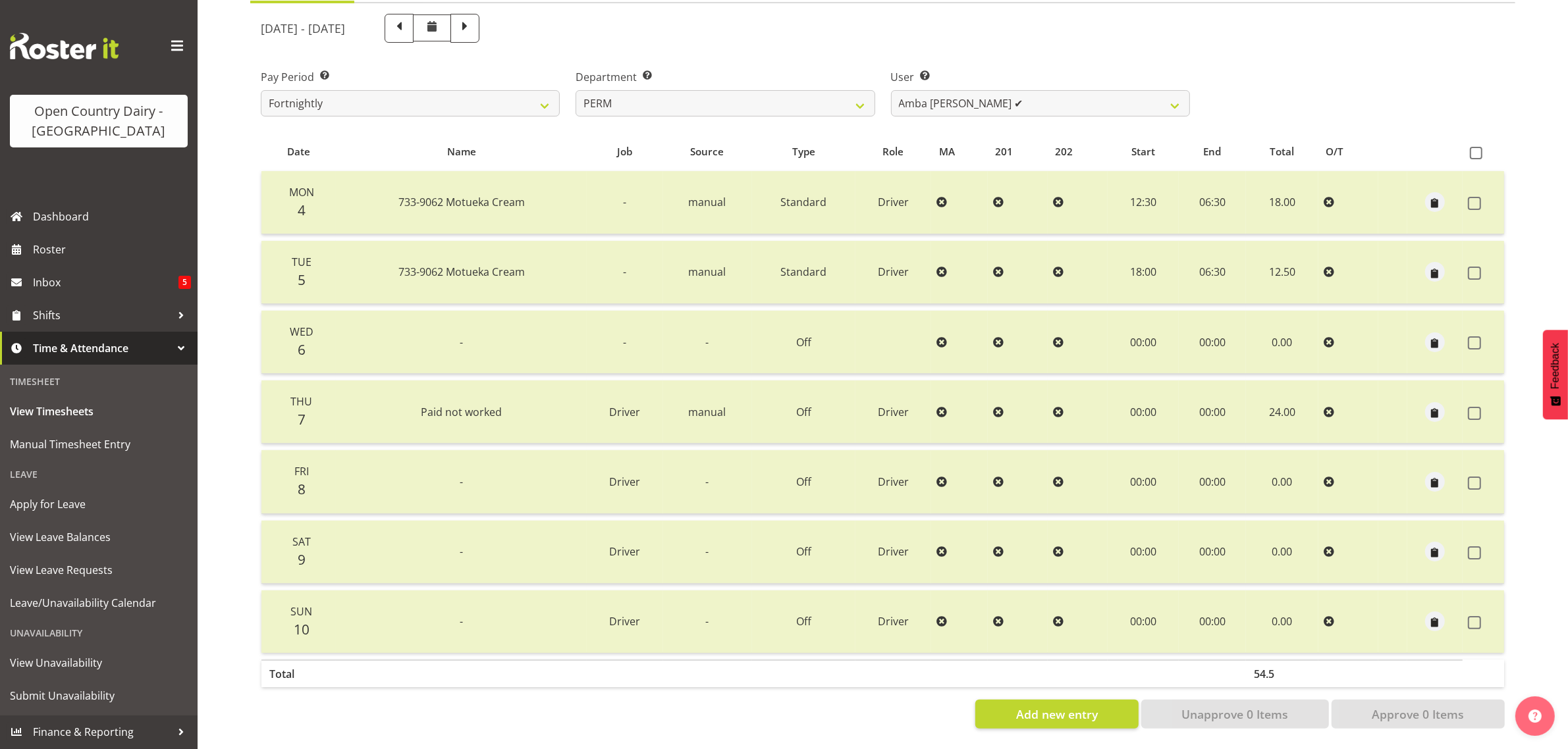
scroll to position [165, 0]
click at [57, 254] on span "Roster" at bounding box center [111, 249] width 158 height 20
